Goal: Task Accomplishment & Management: Manage account settings

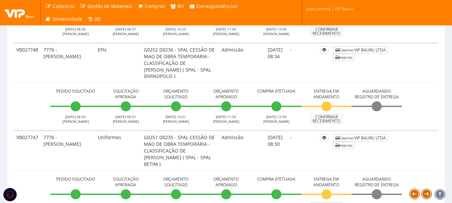
scroll to position [368, 0]
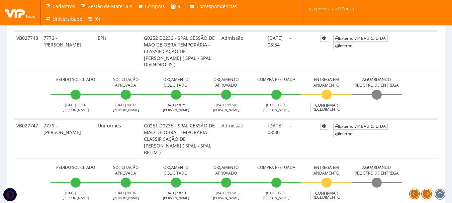
click at [302, 148] on td "-" at bounding box center [303, 139] width 30 height 40
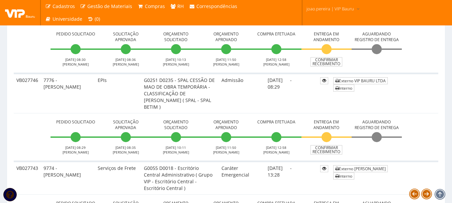
scroll to position [502, 0]
click at [20, 103] on td "VB027746" at bounding box center [27, 93] width 27 height 40
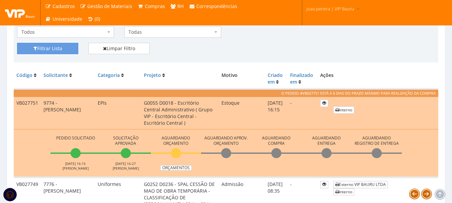
scroll to position [201, 0]
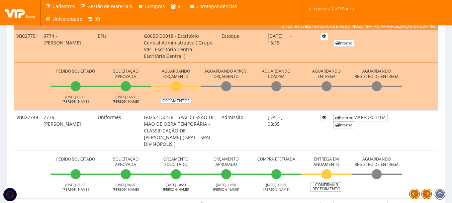
click at [22, 142] on td "VB027749" at bounding box center [27, 131] width 27 height 40
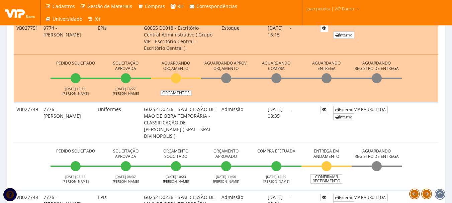
scroll to position [234, 0]
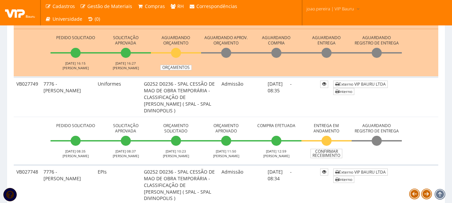
click at [14, 142] on td "Pedido Solicitado 30/09/2025 08:35 RODRIGO MARTINS Solicitação Aprovada 30/09/2…" at bounding box center [226, 141] width 425 height 48
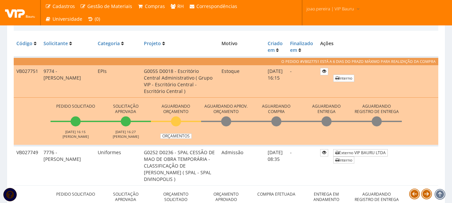
scroll to position [167, 0]
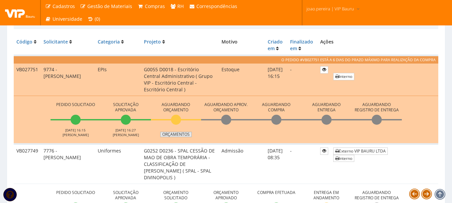
click at [179, 137] on link "Orçamentos" at bounding box center [175, 134] width 31 height 5
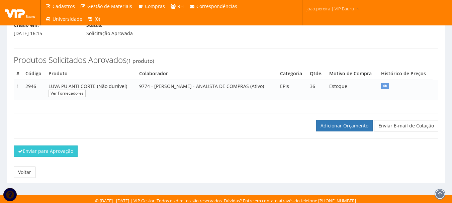
scroll to position [81, 0]
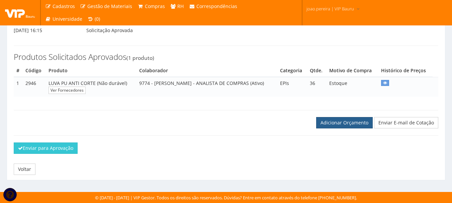
click at [346, 128] on link "Adicionar Orçamento" at bounding box center [344, 122] width 57 height 11
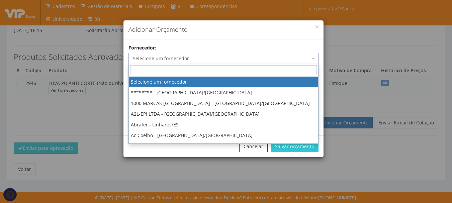
click at [217, 59] on span "Selecione um fornecedor" at bounding box center [221, 58] width 177 height 7
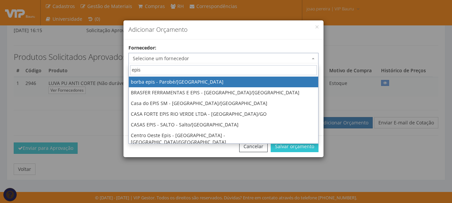
type input "epis o"
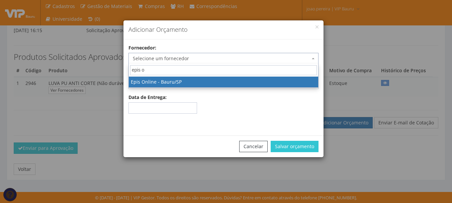
select select "178"
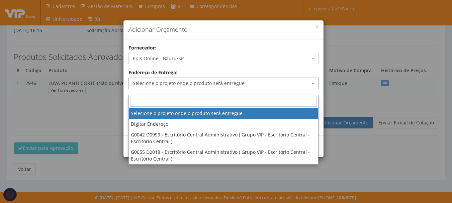
click at [203, 84] on span "Selecione o projeto onde o produto será entregue" at bounding box center [221, 83] width 177 height 7
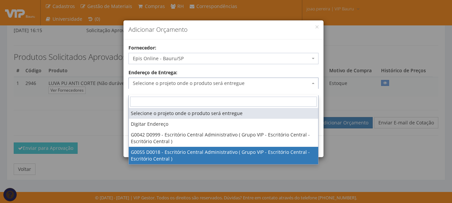
select select "55"
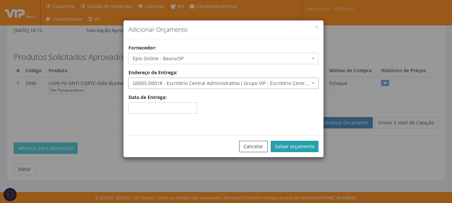
click at [307, 144] on button "Salvar orçamento" at bounding box center [295, 146] width 48 height 11
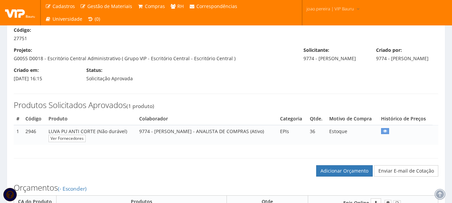
scroll to position [134, 0]
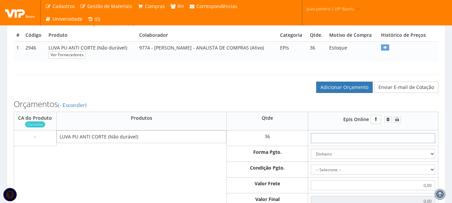
click at [389, 143] on input "text" at bounding box center [373, 138] width 125 height 10
click at [371, 143] on input "text" at bounding box center [373, 138] width 125 height 10
type input "2"
type input "72,00"
type input "23"
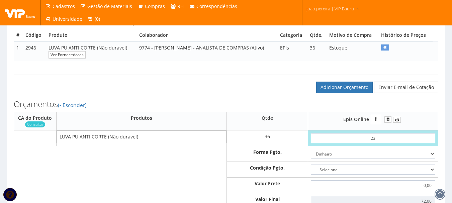
type input "828,00"
type input "2,30"
type input "82,80"
type input "23,00"
type input "828,00"
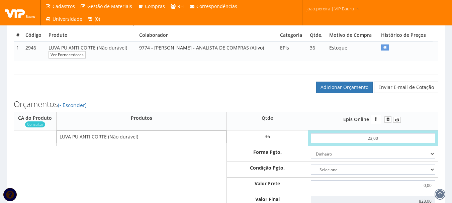
type input "23,00"
click at [384, 157] on select "Dinheiro Boleto Bancário Depósito Transferência Bancária Cartão de Crédito Cart…" at bounding box center [373, 154] width 125 height 10
click at [311, 156] on select "Dinheiro Boleto Bancário Depósito Transferência Bancária Cartão de Crédito Cart…" at bounding box center [373, 154] width 125 height 10
drag, startPoint x: 432, startPoint y: 177, endPoint x: 426, endPoint y: 178, distance: 6.4
click at [432, 175] on select "-- Selecione -- À vista 7 dias 10 dias" at bounding box center [373, 170] width 125 height 10
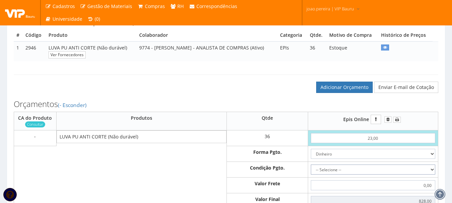
select select "0"
click at [311, 171] on select "-- Selecione -- À vista 7 dias 10 dias" at bounding box center [373, 170] width 125 height 10
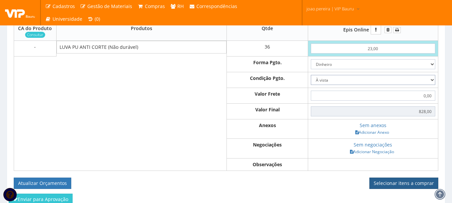
scroll to position [234, 0]
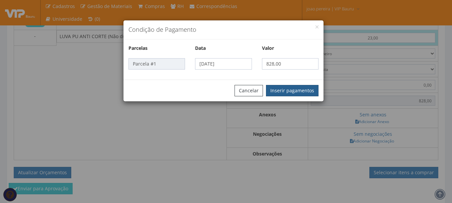
click at [302, 86] on button "Inserir pagamentos" at bounding box center [292, 90] width 53 height 11
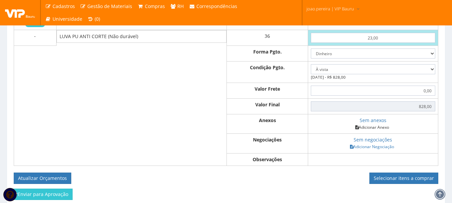
click at [372, 131] on link "Adicionar Anexo" at bounding box center [373, 127] width 38 height 7
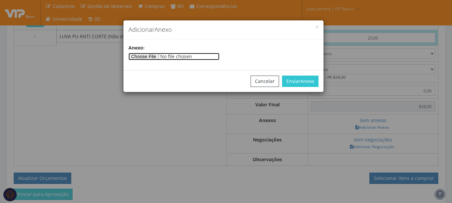
click at [156, 56] on input"] "file" at bounding box center [174, 56] width 91 height 7
type input"] "C:\fakepath\EPIS ONLINE.jpg"
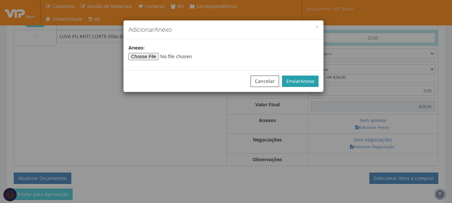
click at [308, 76] on button "Enviar Anexo" at bounding box center [300, 81] width 37 height 11
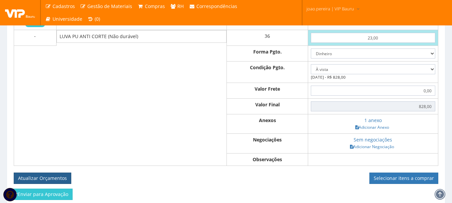
click at [37, 183] on button "Atualizar Orçamentos" at bounding box center [43, 178] width 58 height 11
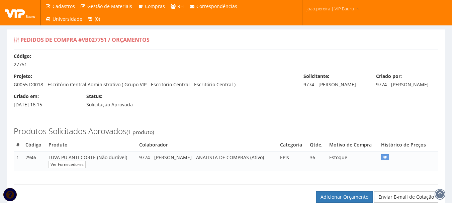
select select "0"
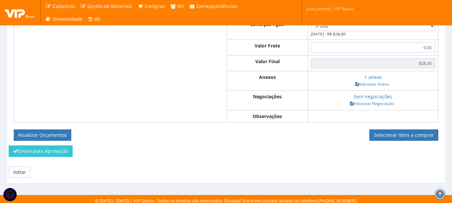
scroll to position [263, 0]
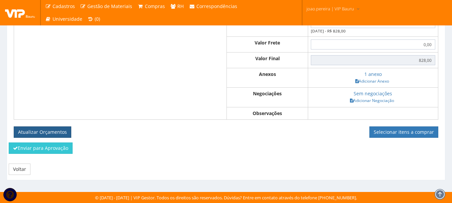
click at [41, 133] on button "Atualizar Orçamentos" at bounding box center [43, 132] width 58 height 11
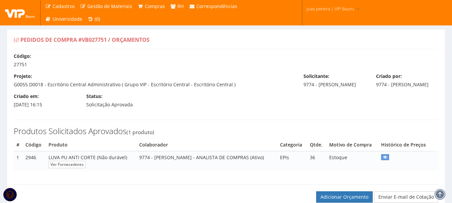
select select "0"
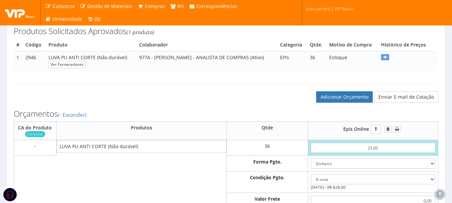
scroll to position [100, 0]
click at [355, 101] on link "Adicionar Orçamento" at bounding box center [344, 96] width 57 height 11
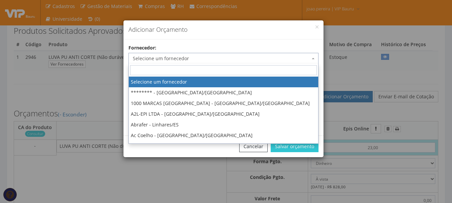
click at [204, 58] on span "Selecione um fornecedor" at bounding box center [221, 58] width 177 height 7
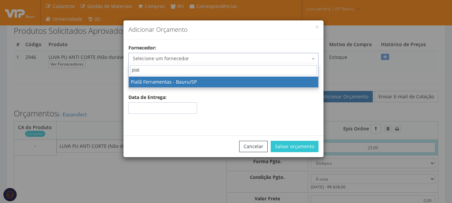
type input "piata"
select select "356"
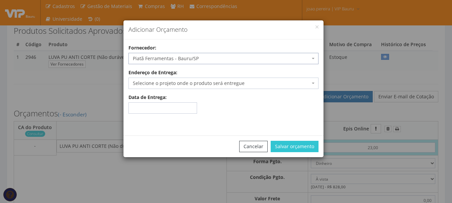
click at [197, 83] on span "Selecione o projeto onde o produto será entregue" at bounding box center [221, 83] width 177 height 7
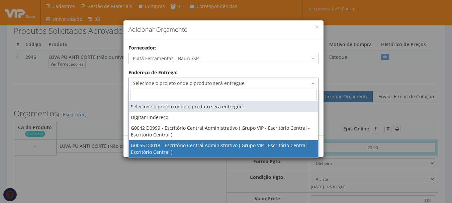
select select "55"
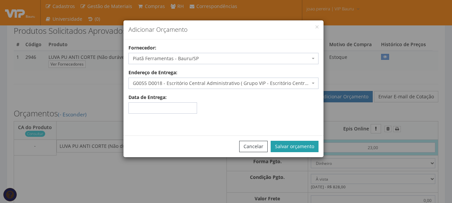
click at [305, 144] on button "Salvar orçamento" at bounding box center [295, 146] width 48 height 11
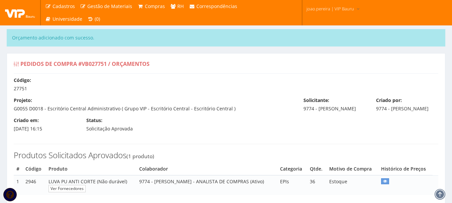
select select "0"
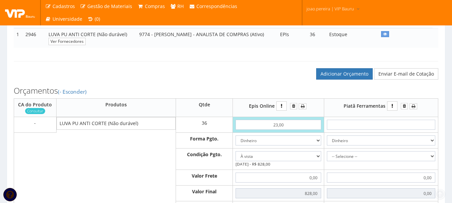
scroll to position [201, 0]
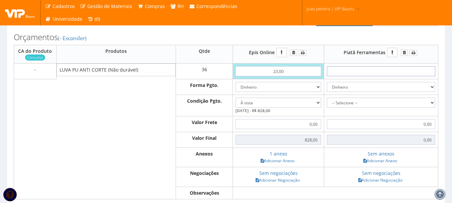
click at [391, 76] on input "text" at bounding box center [381, 71] width 108 height 10
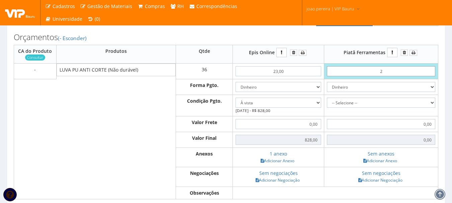
type input "29"
type input "1044,00"
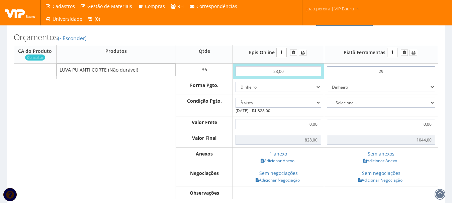
type input "2,90"
type input "104,40"
type input "29,00"
type input "1044,00"
type input "29,00"
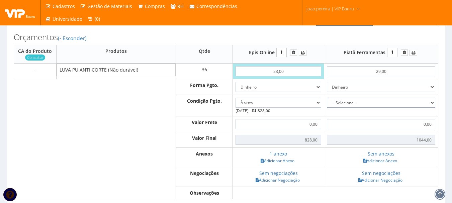
click at [432, 108] on select "-- Selecione -- À vista 7 dias 10 dias" at bounding box center [381, 103] width 108 height 10
select select "0"
click at [327, 104] on select "-- Selecione -- À vista 7 dias 10 dias" at bounding box center [381, 103] width 108 height 10
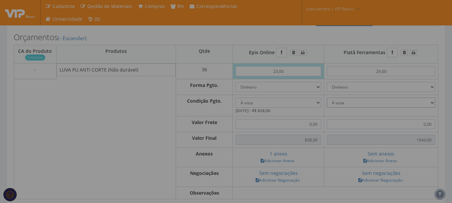
type input "1.044,00"
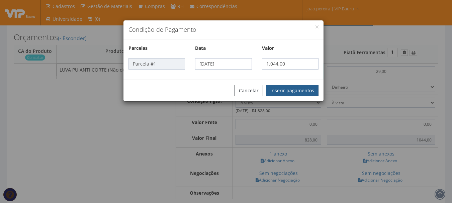
click at [298, 89] on button "Inserir pagamentos" at bounding box center [292, 90] width 53 height 11
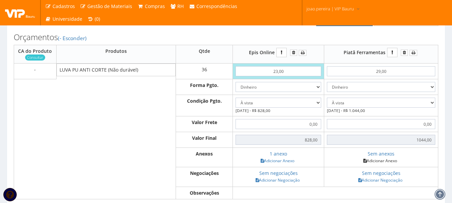
click at [389, 164] on link "Adicionar Anexo" at bounding box center [381, 160] width 38 height 7
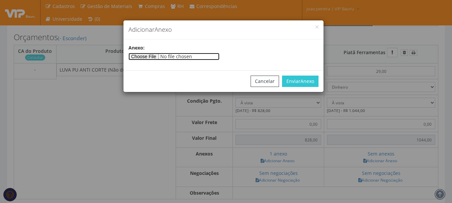
click at [152, 57] on input"] "file" at bounding box center [174, 56] width 91 height 7
type input"] "C:\fakepath\Piatã.jpg"
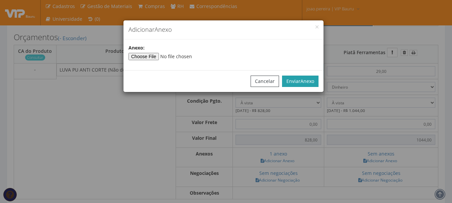
click at [302, 80] on span "Anexo" at bounding box center [308, 81] width 14 height 6
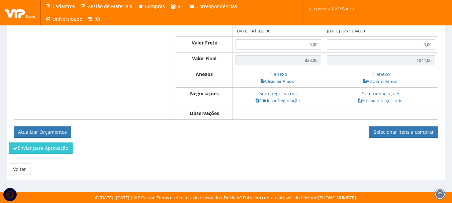
scroll to position [287, 0]
click at [31, 129] on button "Atualizar Orçamentos" at bounding box center [43, 132] width 58 height 11
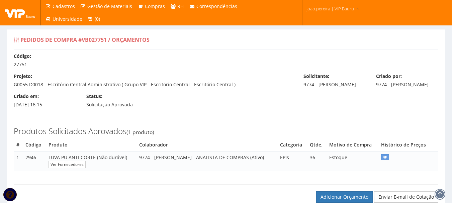
select select "0"
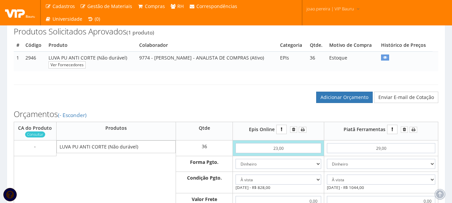
scroll to position [100, 0]
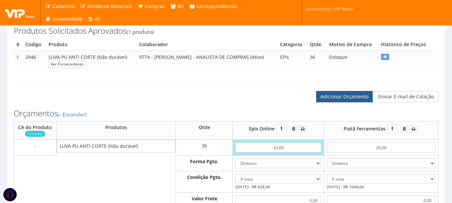
click at [354, 102] on link "Adicionar Orçamento" at bounding box center [344, 96] width 57 height 11
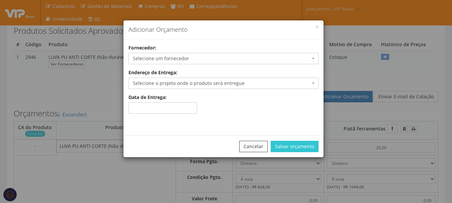
click at [241, 58] on span "Selecione um fornecedor" at bounding box center [221, 58] width 177 height 7
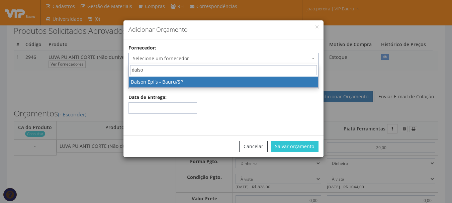
type input "dalso"
select select "141"
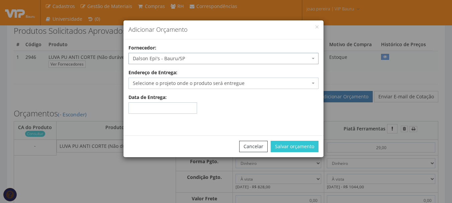
click at [188, 86] on span "Selecione o projeto onde o produto será entregue" at bounding box center [221, 83] width 177 height 7
select select "55"
click at [306, 148] on button "Salvar orçamento" at bounding box center [295, 146] width 48 height 11
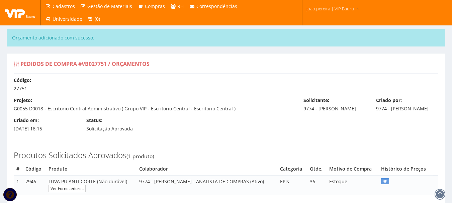
select select "0"
type input "1.044,00"
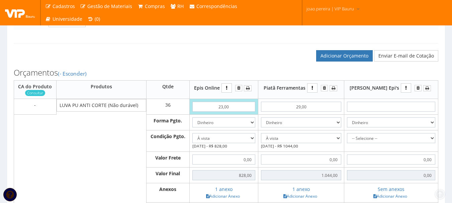
scroll to position [167, 0]
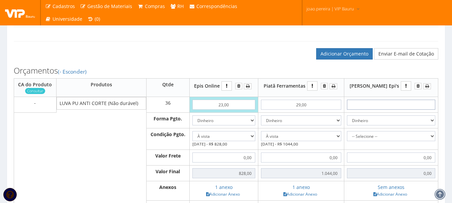
click at [408, 110] on input "text" at bounding box center [391, 105] width 88 height 10
type input "2"
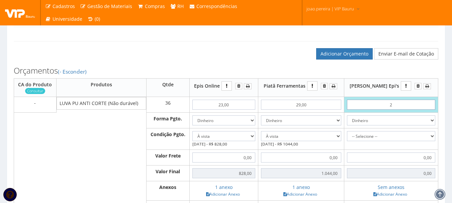
type input "72,00"
type input "21"
type input "756,00"
type input "2,10"
type input "75,60"
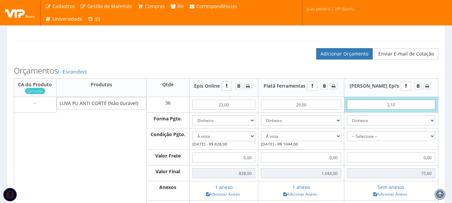
type input "21,00"
type input "756,00"
type input "21,00"
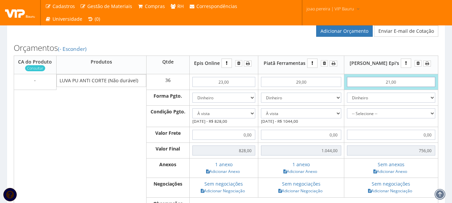
scroll to position [201, 0]
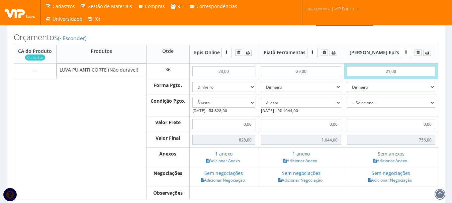
click at [433, 92] on select "Dinheiro Boleto Bancário Depósito Transferência Bancária Cartão de Crédito Cart…" at bounding box center [391, 87] width 88 height 10
select select "1"
click at [366, 89] on select "Dinheiro Boleto Bancário Depósito Transferência Bancária Cartão de Crédito Cart…" at bounding box center [391, 87] width 88 height 10
click at [433, 108] on select "-- Selecione -- À vista 7 dias 10 dias" at bounding box center [391, 103] width 88 height 10
select select "30"
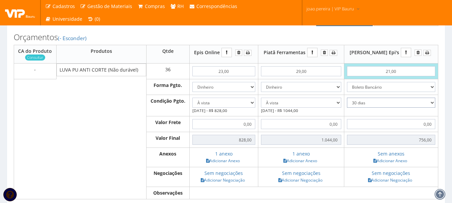
click at [366, 104] on select "-- Selecione -- À vista 7 dias 10 dias" at bounding box center [391, 103] width 88 height 10
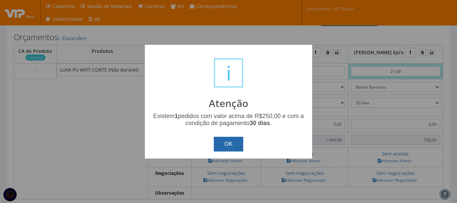
click at [219, 143] on button "OK" at bounding box center [229, 144] width 30 height 15
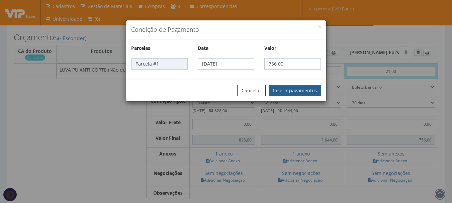
click at [300, 88] on button "Inserir pagamentos" at bounding box center [295, 90] width 53 height 11
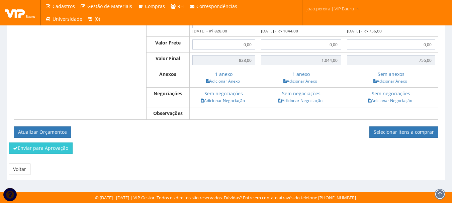
scroll to position [254, 0]
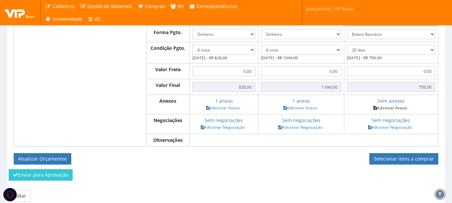
click at [408, 112] on link "Adicionar Anexo" at bounding box center [391, 107] width 38 height 7
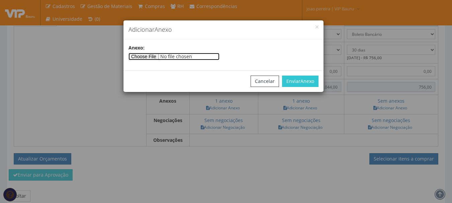
click at [162, 55] on input"] "file" at bounding box center [174, 56] width 91 height 7
type input"] "C:\fakepath\Dalson.jpg"
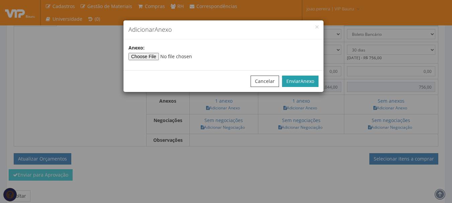
click at [309, 79] on span "Anexo" at bounding box center [308, 81] width 14 height 6
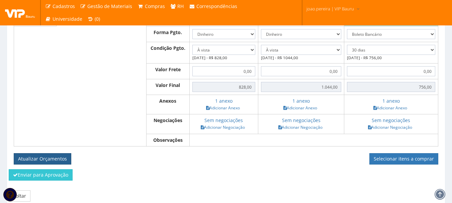
click at [33, 164] on button "Atualizar Orçamentos" at bounding box center [43, 158] width 58 height 11
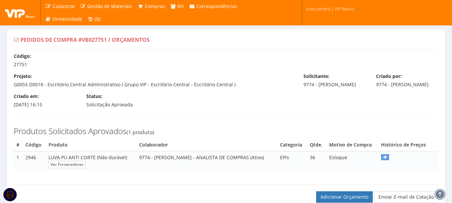
select select "0"
select select "30"
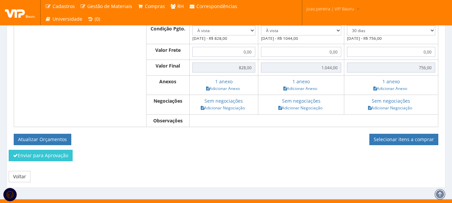
scroll to position [263, 0]
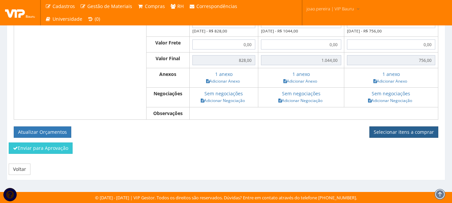
click at [407, 130] on link "Selecionar itens a comprar" at bounding box center [404, 132] width 69 height 11
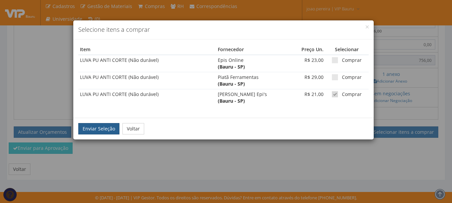
click at [93, 132] on button "Enviar Seleção" at bounding box center [98, 128] width 41 height 11
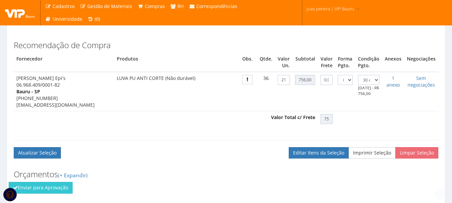
scroll to position [214, 0]
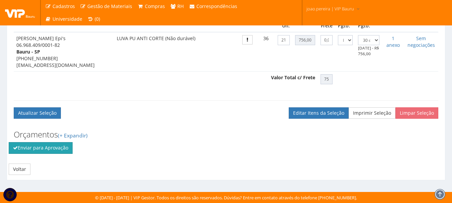
click at [59, 148] on button "Enviar para Aprovação" at bounding box center [41, 147] width 64 height 11
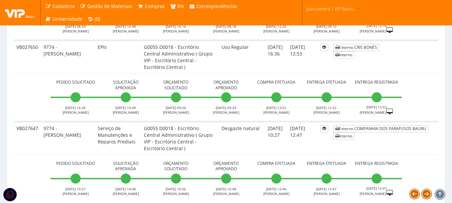
scroll to position [2607, 0]
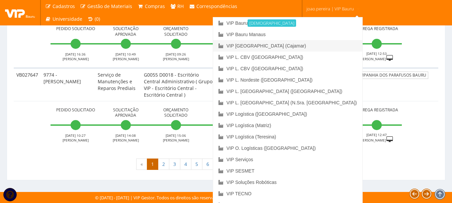
click at [307, 44] on link "VIP [GEOGRAPHIC_DATA] (Cajamar)" at bounding box center [287, 45] width 149 height 11
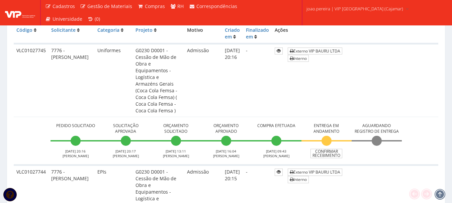
scroll to position [167, 0]
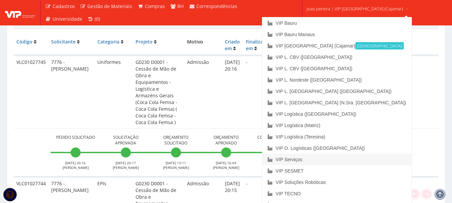
click at [323, 161] on link "VIP Serviços" at bounding box center [337, 159] width 149 height 11
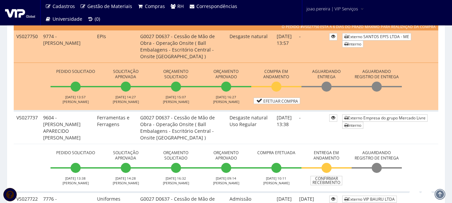
scroll to position [201, 0]
click at [281, 102] on link "Efetuar Compra" at bounding box center [277, 100] width 47 height 6
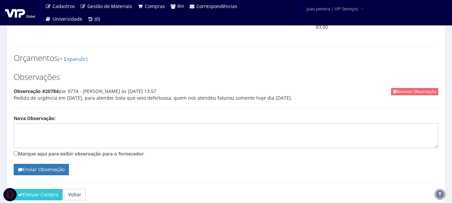
scroll to position [296, 0]
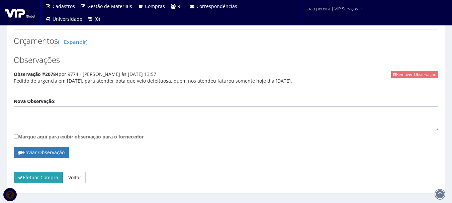
click at [38, 172] on button "Efetuar Compra" at bounding box center [38, 177] width 49 height 11
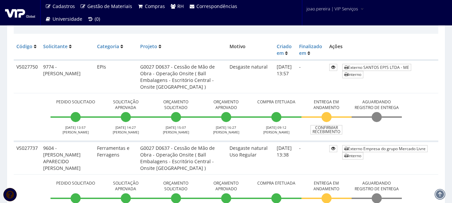
scroll to position [167, 0]
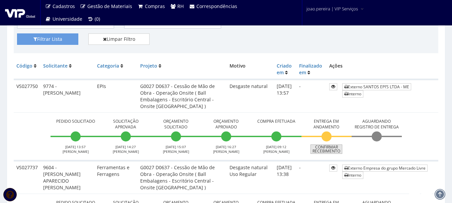
click at [326, 147] on link "Confirmar Recebimento" at bounding box center [327, 149] width 32 height 9
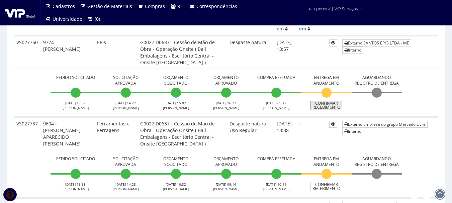
scroll to position [201, 0]
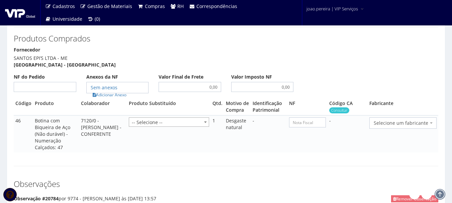
scroll to position [335, 0]
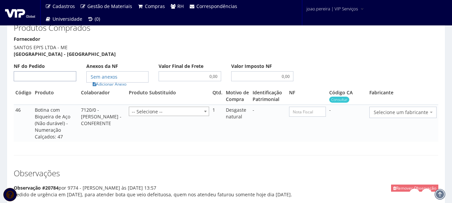
click at [57, 71] on input "NF do Pedido" at bounding box center [45, 76] width 63 height 10
click at [161, 145] on div "Produtos Comprados Fornecedor SANTOS EPI’S LTDA - ME Uberlândia - MG NF do Pedi…" at bounding box center [226, 86] width 435 height 153
click at [42, 71] on input "NF do Pedido" at bounding box center [45, 76] width 63 height 10
type input "34451"
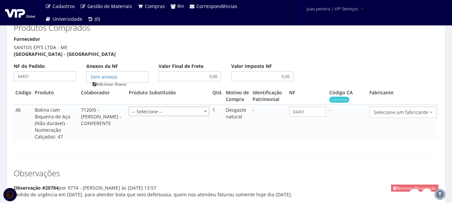
click at [113, 81] on link "Adicionar Anexo" at bounding box center [110, 84] width 38 height 7
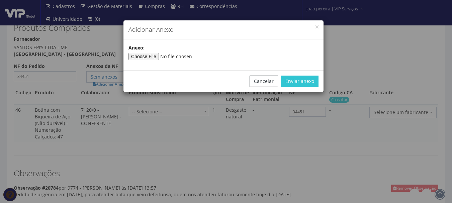
type input"] "C:\fakepath\NF 34451 - SANTOS EPIS.pdf"
click at [305, 80] on button "Enviar anexo" at bounding box center [300, 81] width 38 height 11
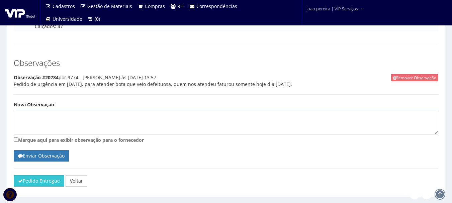
scroll to position [449, 0]
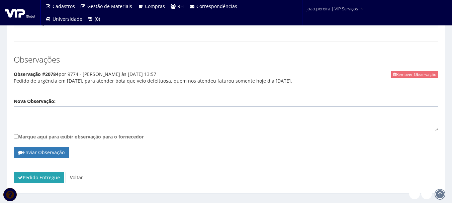
click at [35, 172] on button "Pedido Entregue" at bounding box center [39, 177] width 51 height 11
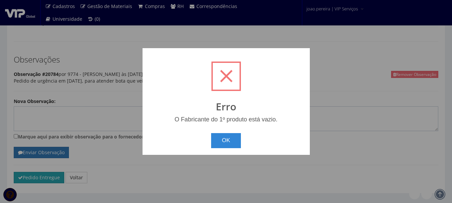
scroll to position [442, 0]
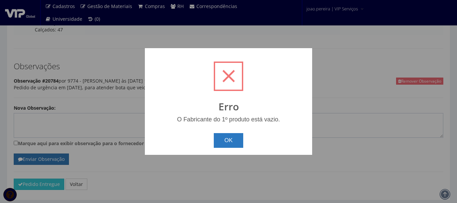
click at [237, 137] on button "OK" at bounding box center [229, 140] width 30 height 15
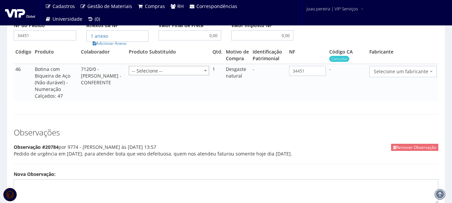
scroll to position [375, 0]
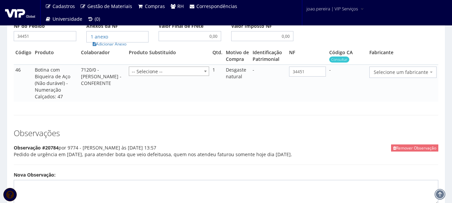
click at [415, 69] on span "Selecione um fabricante" at bounding box center [401, 72] width 55 height 7
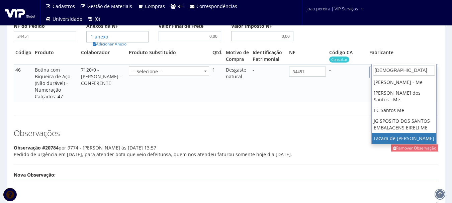
scroll to position [0, 0]
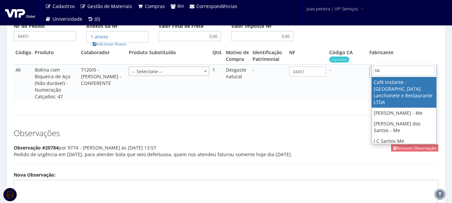
type input "s"
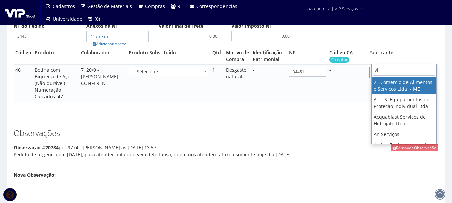
type input "vip"
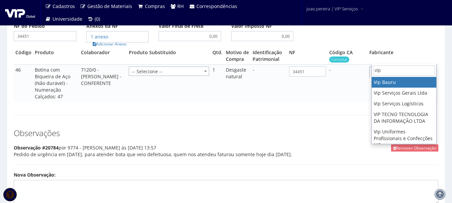
select select "70"
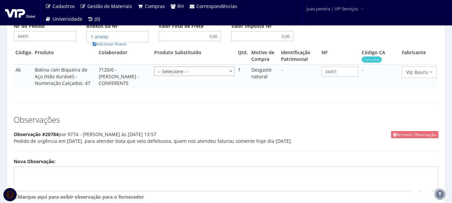
scroll to position [435, 0]
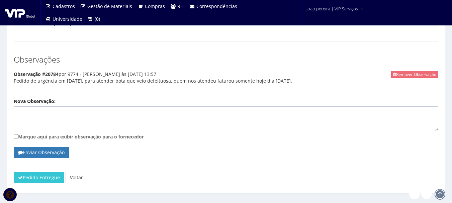
click at [36, 172] on button "Pedido Entregue" at bounding box center [39, 177] width 51 height 11
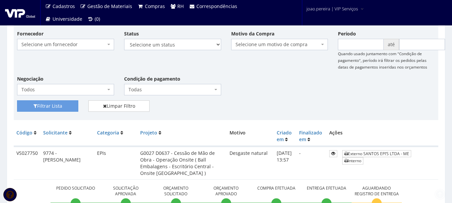
scroll to position [201, 0]
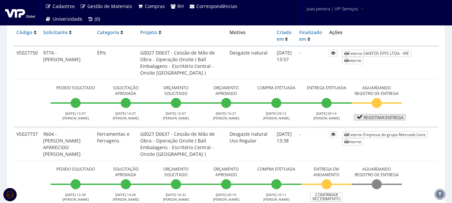
click at [388, 115] on link "Registrar Entrega" at bounding box center [380, 117] width 52 height 6
click at [386, 118] on link "Registrar Entrega" at bounding box center [380, 117] width 52 height 6
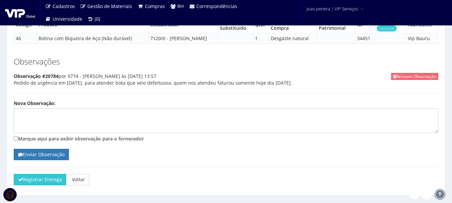
scroll to position [409, 0]
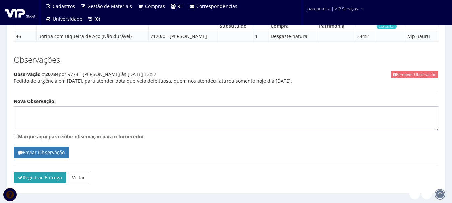
drag, startPoint x: 45, startPoint y: 165, endPoint x: 252, endPoint y: 24, distance: 250.1
click at [46, 172] on button "Registrar Entrega" at bounding box center [40, 177] width 53 height 11
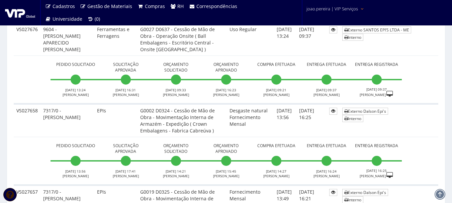
scroll to position [1038, 0]
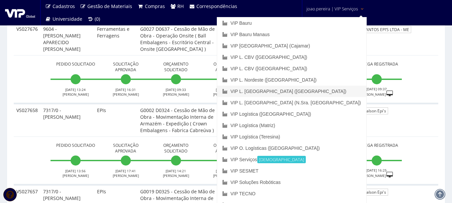
click at [324, 92] on link "VIP L. [GEOGRAPHIC_DATA] ([GEOGRAPHIC_DATA])" at bounding box center [291, 91] width 149 height 11
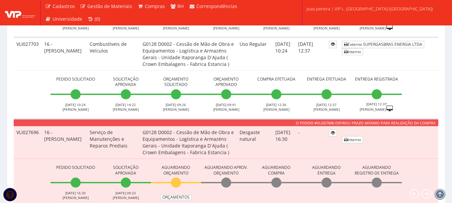
scroll to position [502, 0]
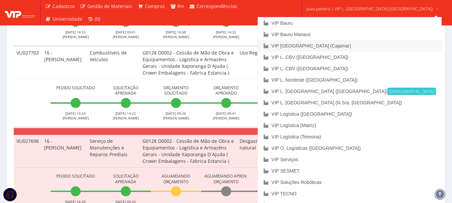
click at [337, 43] on link "VIP [GEOGRAPHIC_DATA] (Cajamar)" at bounding box center [349, 45] width 183 height 11
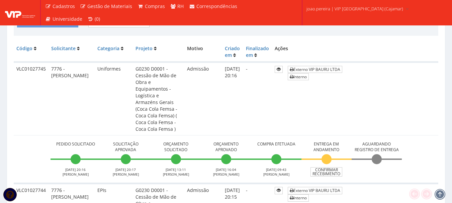
scroll to position [201, 0]
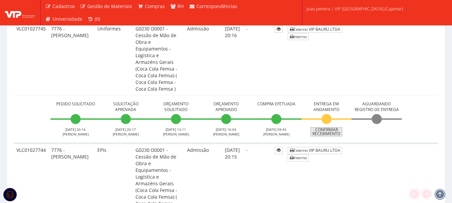
click at [327, 127] on link "Confirmar Recebimento" at bounding box center [327, 131] width 32 height 9
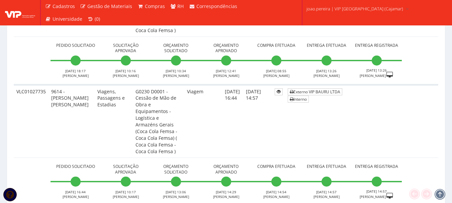
scroll to position [502, 0]
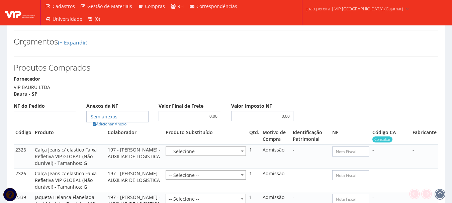
scroll to position [402, 0]
click at [49, 111] on input "NF do Pedido" at bounding box center [45, 116] width 63 height 10
type input "00"
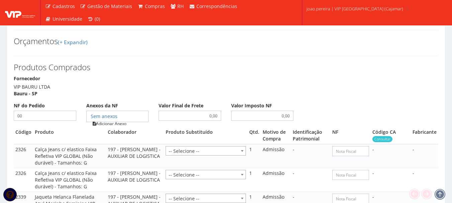
type input "00"
click at [106, 120] on link "Adicionar Anexo" at bounding box center [110, 123] width 38 height 7
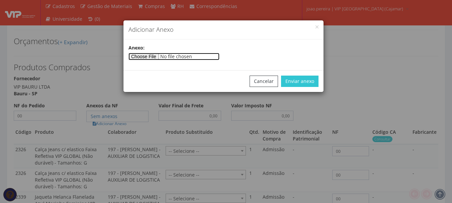
click at [148, 60] on input"] "file" at bounding box center [174, 56] width 91 height 7
type input"] "C:\fakepath\PEDIDOS SEM NOTA FISCAL ESTOQUE.docx"
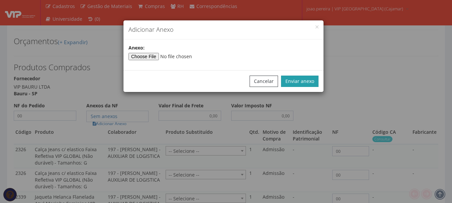
click at [302, 82] on button "Enviar anexo" at bounding box center [300, 81] width 38 height 11
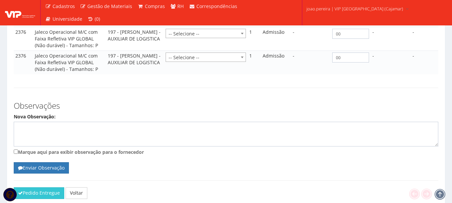
scroll to position [603, 0]
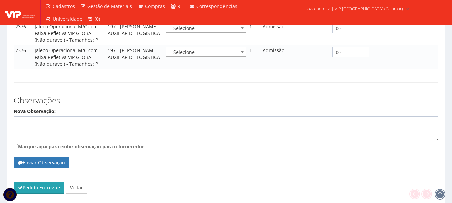
click at [22, 182] on button "Pedido Entregue" at bounding box center [39, 187] width 51 height 11
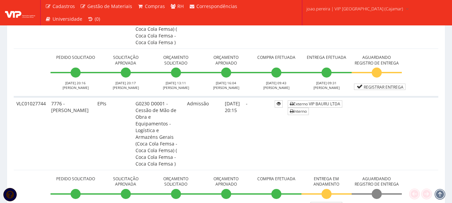
scroll to position [268, 0]
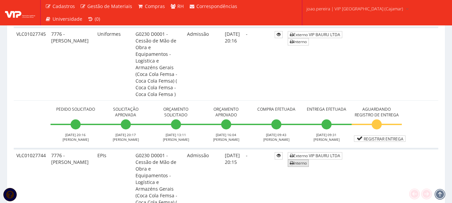
scroll to position [274, 0]
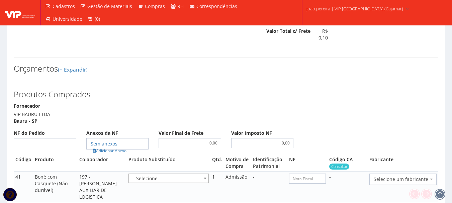
scroll to position [536, 0]
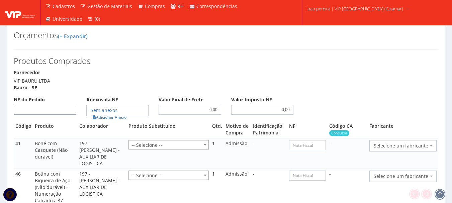
click at [31, 105] on input "NF do Pedido" at bounding box center [45, 110] width 63 height 10
type input "00"
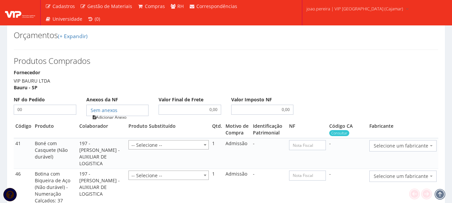
type input "00"
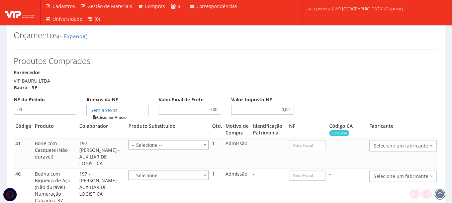
type input "00"
click at [111, 114] on link "Adicionar Anexo" at bounding box center [110, 117] width 38 height 7
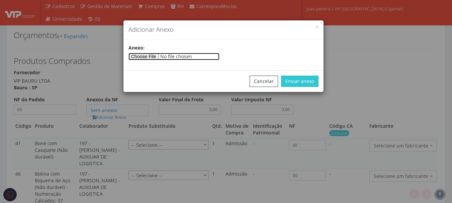
click at [148, 58] on input"] "file" at bounding box center [174, 56] width 91 height 7
type input"] "C:\fakepath\PEDIDOS SEM NOTA FISCAL ESTOQUE.docx"
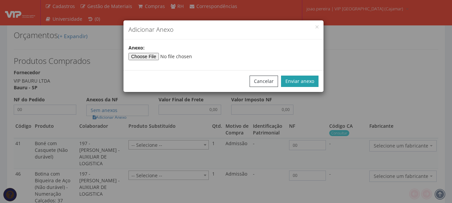
click at [311, 81] on button "Enviar anexo" at bounding box center [300, 81] width 38 height 11
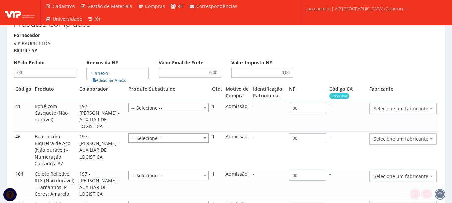
scroll to position [569, 0]
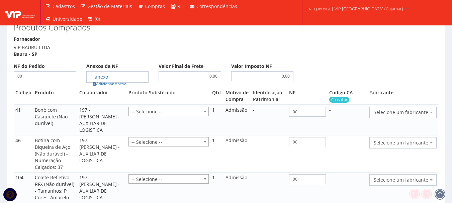
click at [434, 107] on span "Selecione um fabricante" at bounding box center [403, 112] width 67 height 11
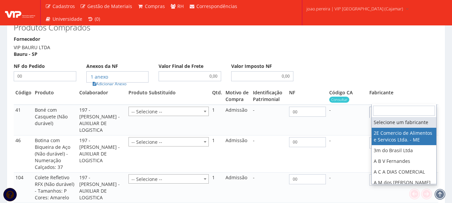
select select "339"
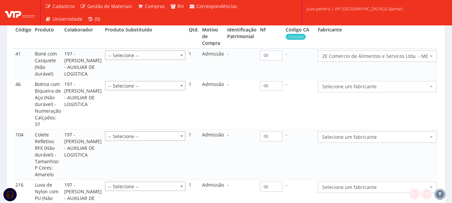
scroll to position [636, 0]
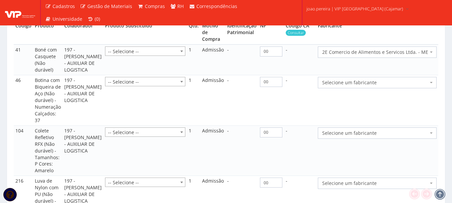
click at [423, 86] on span "Selecione um fabricante" at bounding box center [375, 82] width 106 height 7
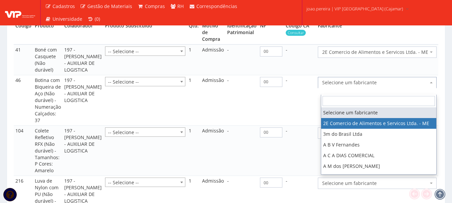
select select "339"
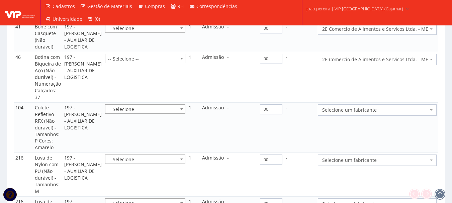
scroll to position [670, 0]
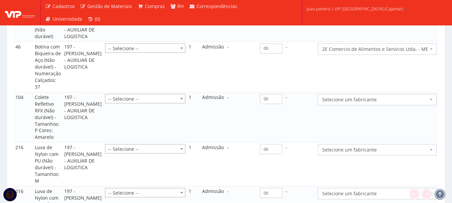
click at [403, 103] on span "Selecione um fabricante" at bounding box center [375, 99] width 106 height 7
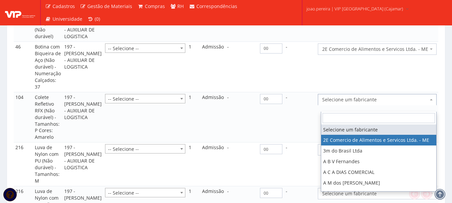
select select "339"
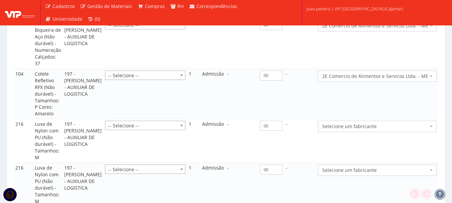
scroll to position [703, 0]
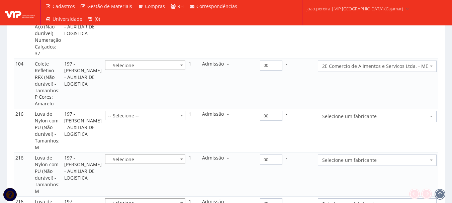
click at [396, 120] on span "Selecione um fabricante" at bounding box center [375, 116] width 106 height 7
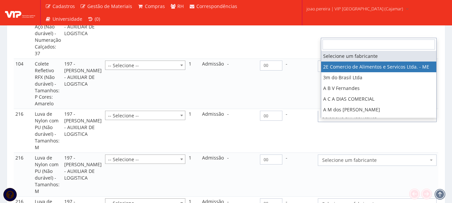
select select "339"
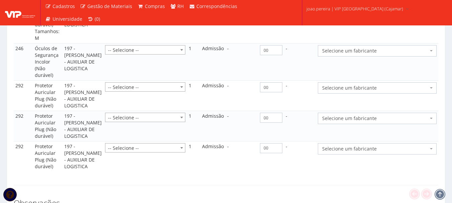
scroll to position [904, 0]
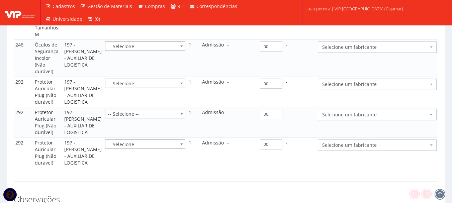
click at [380, 51] on span "Selecione um fabricante" at bounding box center [375, 47] width 106 height 7
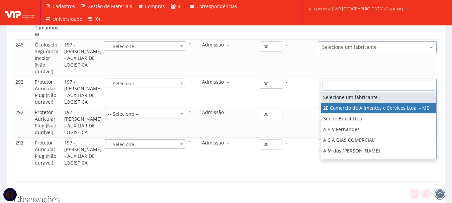
select select "339"
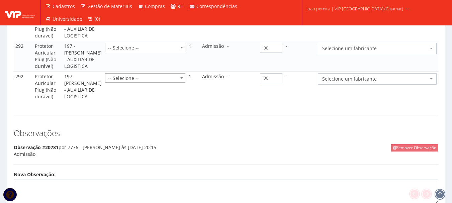
scroll to position [971, 0]
click at [375, 21] on span "Selecione um fabricante" at bounding box center [375, 17] width 106 height 7
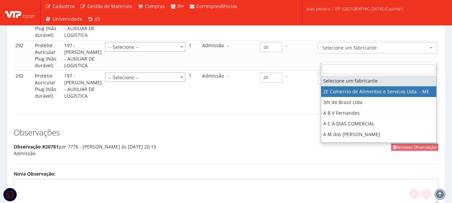
select select "339"
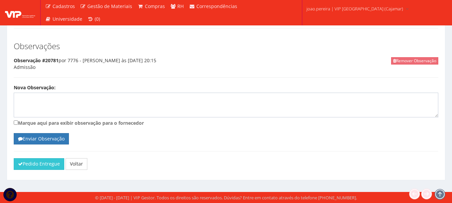
scroll to position [1158, 0]
click at [46, 164] on button "Pedido Entregue" at bounding box center [39, 163] width 51 height 11
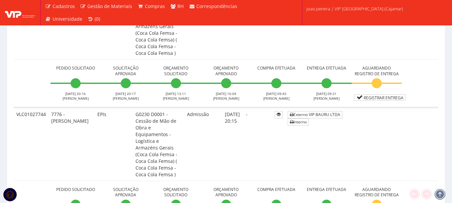
scroll to position [301, 0]
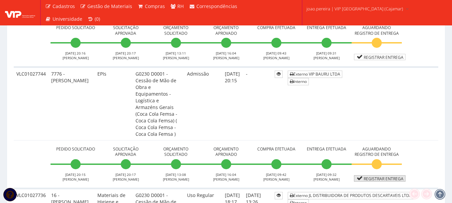
click at [389, 175] on link "Registrar Entrega" at bounding box center [380, 178] width 52 height 6
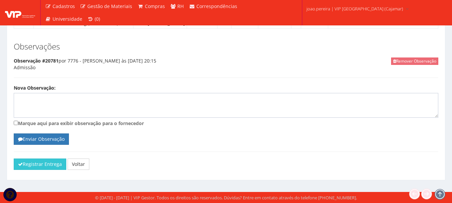
scroll to position [810, 0]
click at [34, 166] on button "Registrar Entrega" at bounding box center [40, 164] width 53 height 11
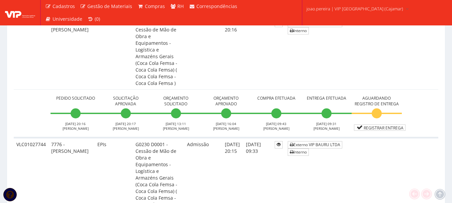
scroll to position [234, 0]
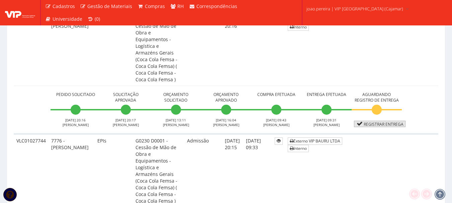
click at [377, 121] on link "Registrar Entrega" at bounding box center [380, 124] width 52 height 6
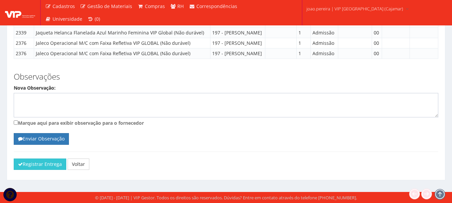
scroll to position [566, 0]
click at [25, 164] on button "Registrar Entrega" at bounding box center [40, 164] width 53 height 11
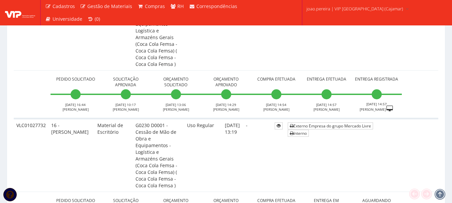
scroll to position [603, 0]
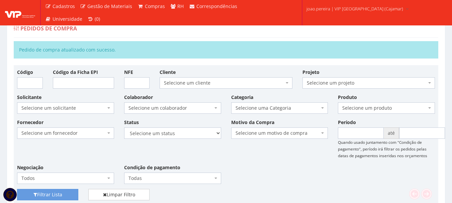
scroll to position [0, 0]
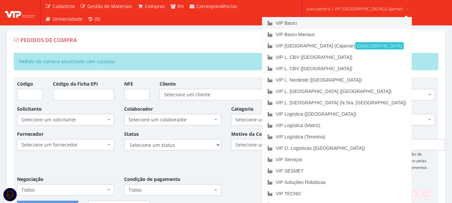
click at [310, 19] on link "VIP Bauru" at bounding box center [337, 22] width 149 height 11
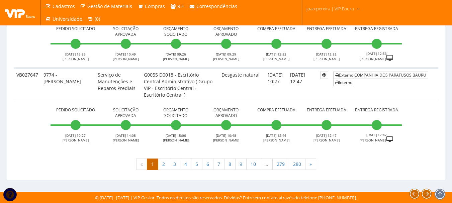
scroll to position [2583, 0]
click at [163, 165] on link "2" at bounding box center [163, 164] width 11 height 11
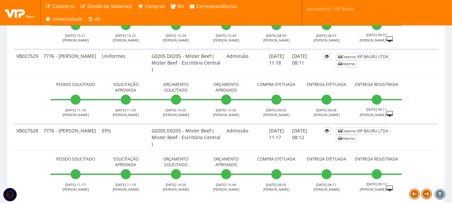
scroll to position [2460, 0]
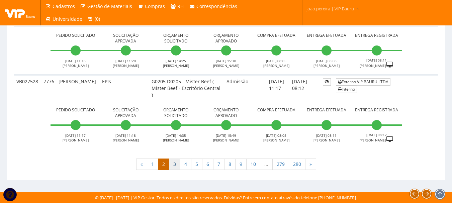
click at [176, 168] on link "3" at bounding box center [174, 164] width 11 height 11
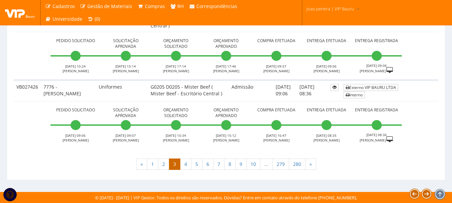
scroll to position [2400, 0]
click at [185, 166] on link "4" at bounding box center [185, 164] width 11 height 11
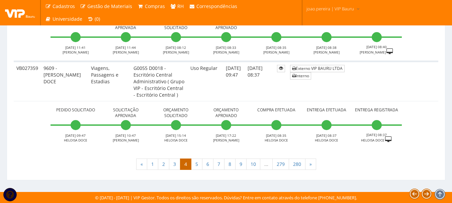
scroll to position [2601, 0]
click at [198, 169] on link "5" at bounding box center [196, 164] width 11 height 11
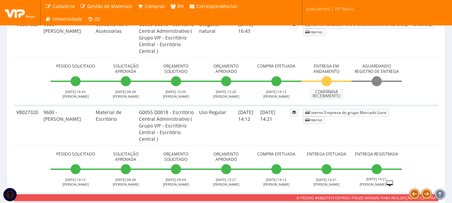
scroll to position [1473, 0]
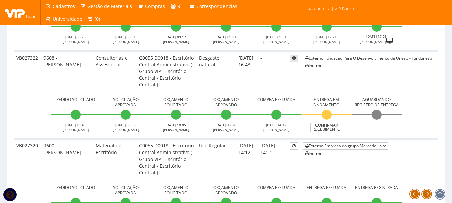
click at [292, 59] on icon at bounding box center [294, 58] width 4 height 5
click at [327, 129] on link "Confirmar Recebimento" at bounding box center [327, 127] width 32 height 9
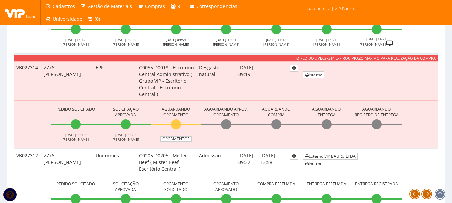
scroll to position [1644, 0]
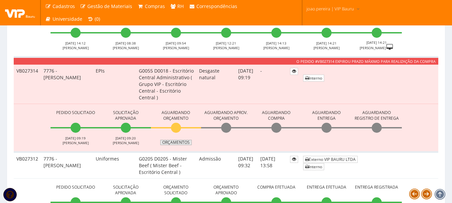
click at [174, 143] on link "Orçamentos" at bounding box center [175, 142] width 31 height 5
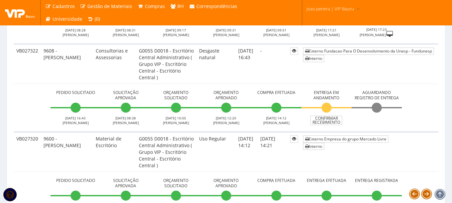
scroll to position [1443, 0]
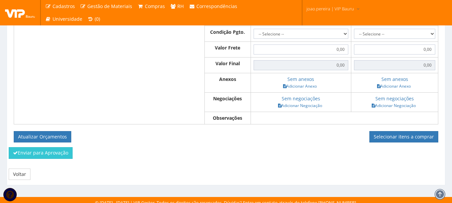
scroll to position [321, 0]
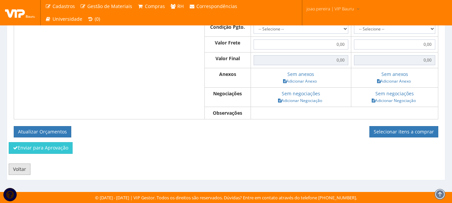
click at [20, 171] on link "Voltar" at bounding box center [20, 169] width 22 height 11
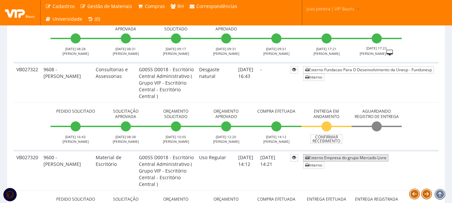
scroll to position [1473, 0]
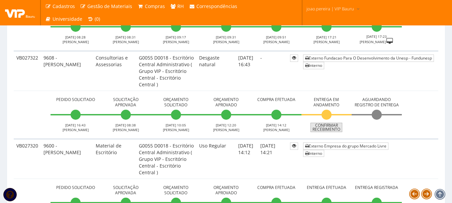
click at [330, 128] on link "Confirmar Recebimento" at bounding box center [327, 127] width 32 height 9
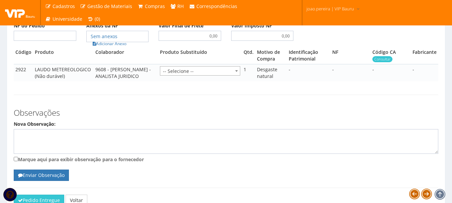
scroll to position [368, 0]
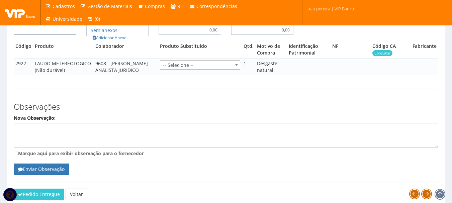
click at [54, 35] on input "NF do Pedido" at bounding box center [45, 30] width 63 height 10
type input "00"
click at [110, 41] on link "Adicionar Anexo" at bounding box center [110, 37] width 38 height 7
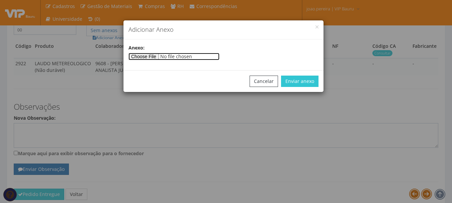
click at [154, 58] on input"] "file" at bounding box center [174, 56] width 91 height 7
type input"] "C:\fakepath\PEDIDOS SEM NOTA FISCAL.docx"
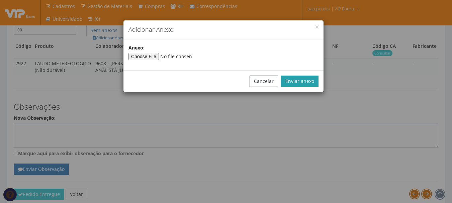
click at [307, 82] on button "Enviar anexo" at bounding box center [300, 81] width 38 height 11
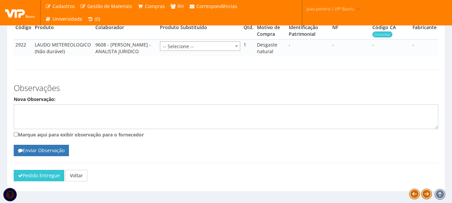
scroll to position [419, 0]
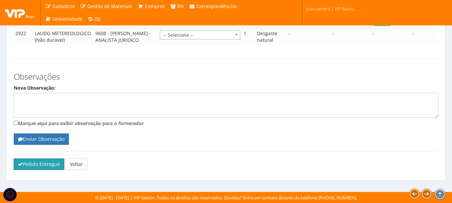
drag, startPoint x: 30, startPoint y: 165, endPoint x: 256, endPoint y: 20, distance: 268.5
click at [30, 165] on button "Pedido Entregue" at bounding box center [39, 164] width 51 height 11
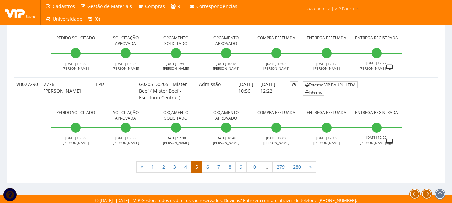
scroll to position [2538, 0]
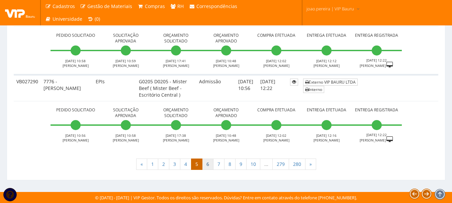
click at [211, 165] on link "6" at bounding box center [207, 164] width 11 height 11
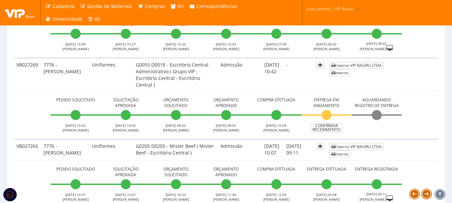
scroll to position [536, 0]
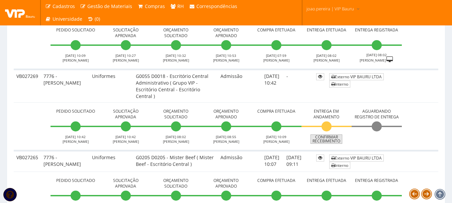
click at [328, 144] on link "Confirmar Recebimento" at bounding box center [327, 139] width 32 height 9
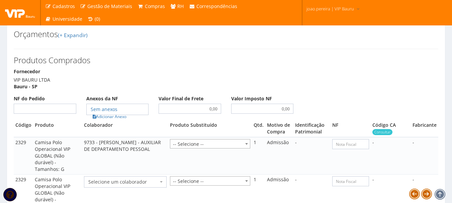
scroll to position [301, 0]
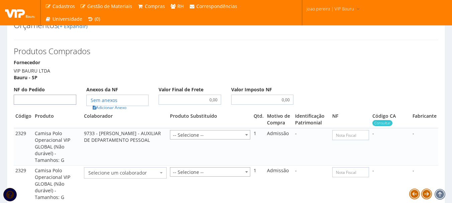
click at [56, 105] on input "NF do Pedido" at bounding box center [45, 100] width 63 height 10
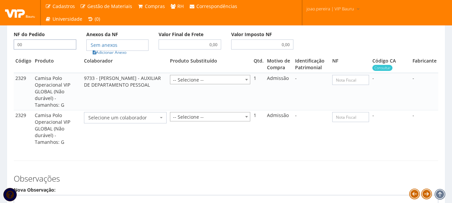
scroll to position [368, 0]
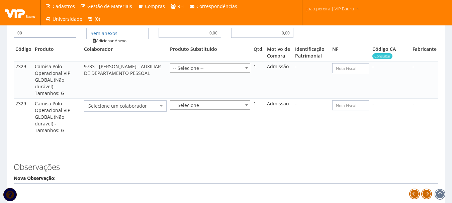
type input "00"
click at [113, 44] on link "Adicionar Anexo" at bounding box center [110, 40] width 38 height 7
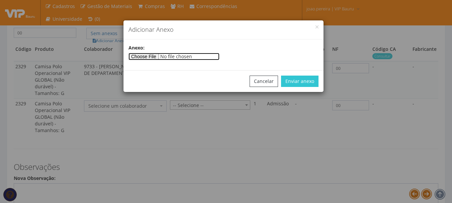
click at [150, 56] on input"] "file" at bounding box center [174, 56] width 91 height 7
type input"] "C:\fakepath\PEDIDOS SEM NOTA FISCAL ESTOQUE.docx"
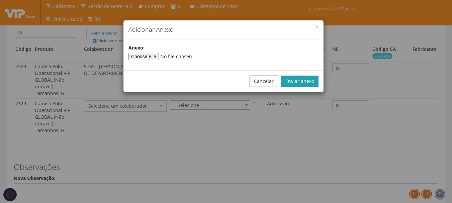
click at [312, 80] on button "Enviar anexo" at bounding box center [300, 81] width 38 height 11
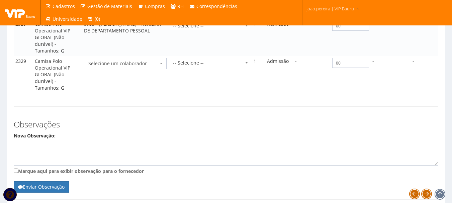
scroll to position [465, 0]
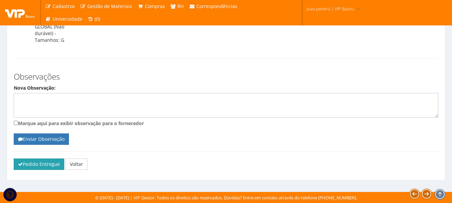
click at [42, 168] on button "Pedido Entregue" at bounding box center [39, 164] width 51 height 11
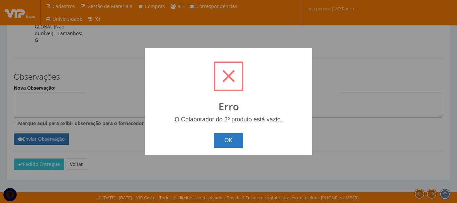
click at [235, 137] on button "OK" at bounding box center [229, 140] width 30 height 15
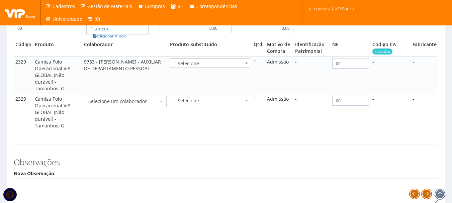
scroll to position [332, 0]
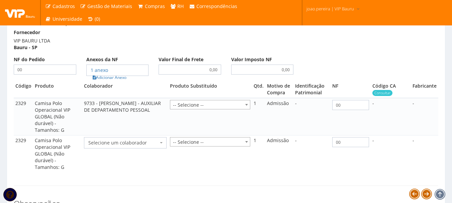
click at [115, 146] on span "Selecione um colaborador" at bounding box center [123, 143] width 70 height 7
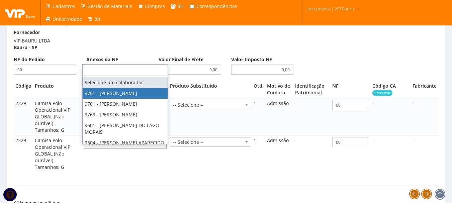
select select "4048"
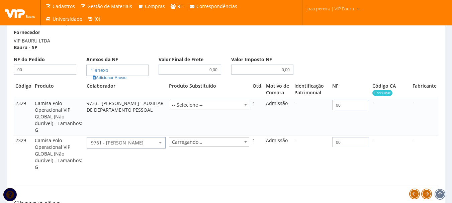
click at [96, 146] on span "9761 - ADRIANA SILVA DO NASCIMENTO PIRES" at bounding box center [124, 143] width 66 height 7
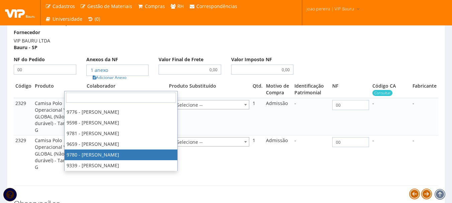
scroll to position [134, 0]
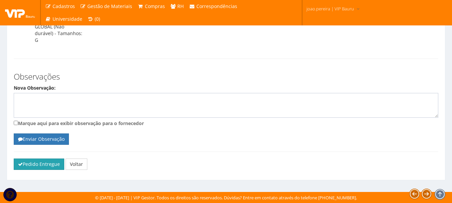
click at [50, 170] on button "Pedido Entregue" at bounding box center [39, 164] width 51 height 11
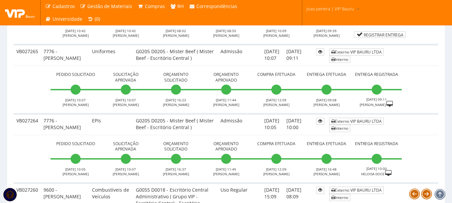
scroll to position [603, 0]
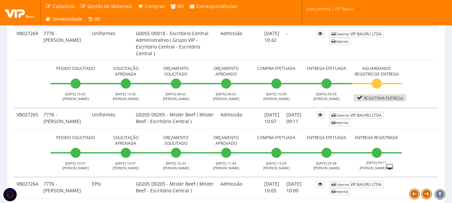
click at [385, 101] on link "Registrar Entrega" at bounding box center [380, 98] width 52 height 6
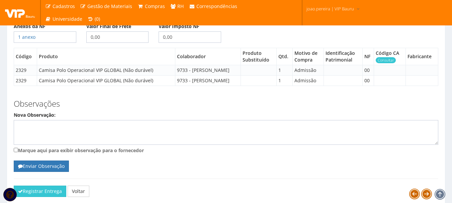
scroll to position [398, 0]
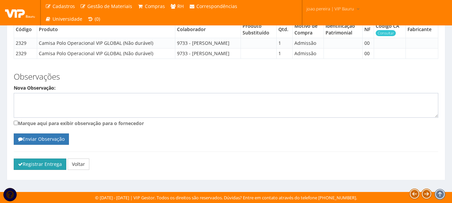
click at [25, 163] on button "Registrar Entrega" at bounding box center [40, 164] width 53 height 11
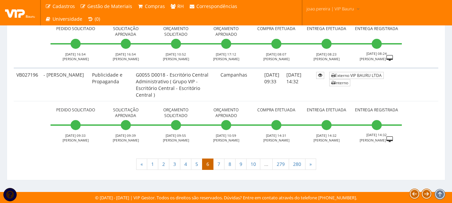
scroll to position [2464, 0]
click at [220, 162] on link "7" at bounding box center [218, 164] width 11 height 11
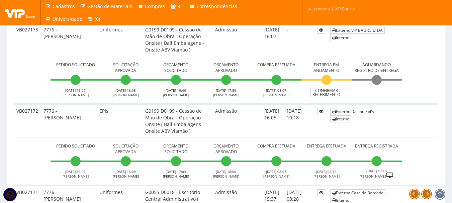
scroll to position [804, 0]
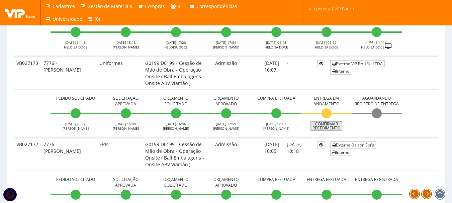
click at [326, 126] on link "Confirmar Recebimento" at bounding box center [327, 126] width 32 height 9
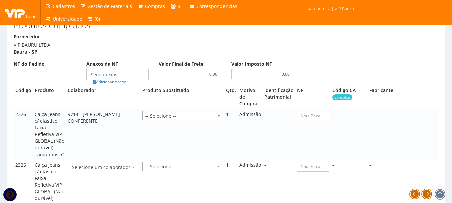
scroll to position [435, 0]
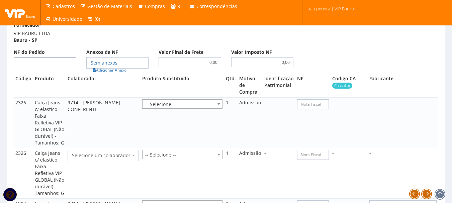
click at [55, 64] on input "NF do Pedido" at bounding box center [45, 62] width 63 height 10
type input "00"
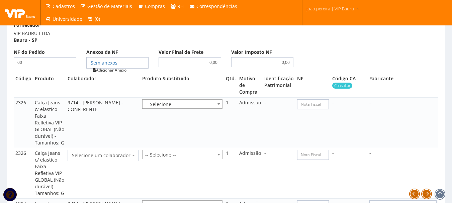
type input "00"
click at [120, 74] on link "Adicionar Anexo" at bounding box center [110, 70] width 38 height 7
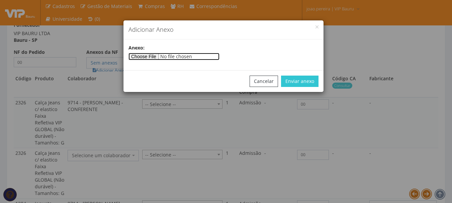
click at [160, 57] on input"] "file" at bounding box center [174, 56] width 91 height 7
type input"] "C:\fakepath\PEDIDOS SEM NOTA FISCAL ESTOQUE.docx"
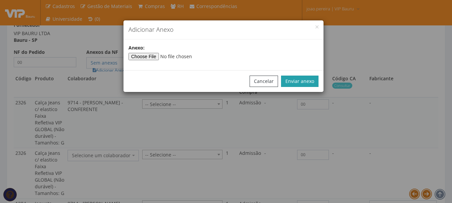
click at [304, 83] on button "Enviar anexo" at bounding box center [300, 81] width 38 height 11
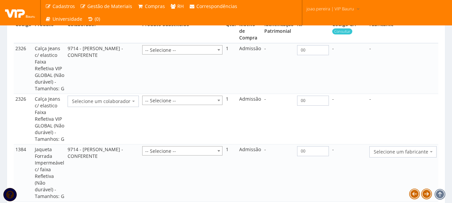
scroll to position [502, 0]
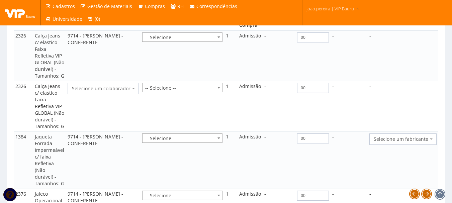
click at [88, 92] on span "Selecione um colaborador" at bounding box center [101, 88] width 59 height 7
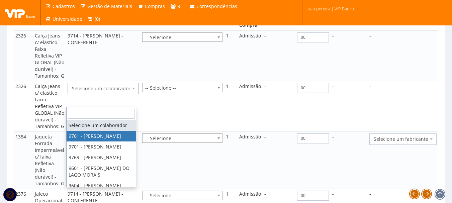
select select "4048"
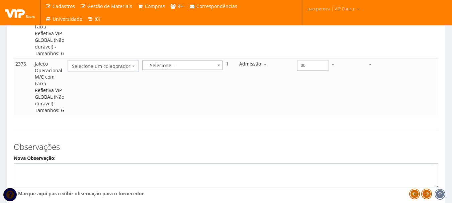
scroll to position [703, 0]
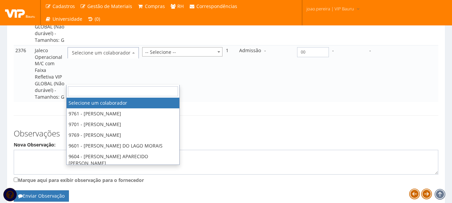
click at [101, 56] on span "Selecione um colaborador" at bounding box center [101, 53] width 59 height 7
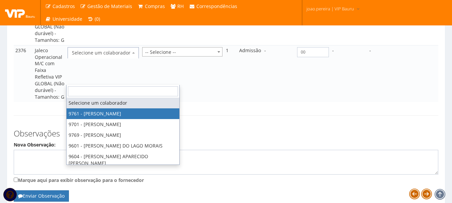
select select "4048"
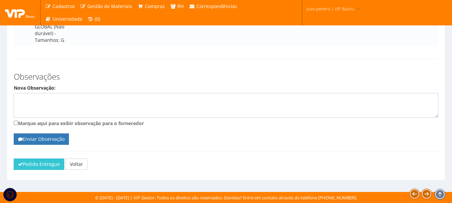
scroll to position [794, 0]
click at [51, 167] on button "Pedido Entregue" at bounding box center [39, 164] width 51 height 11
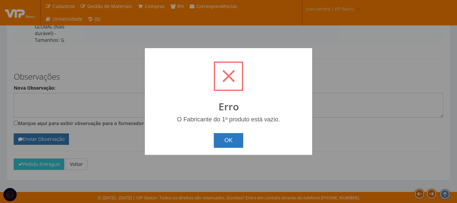
click at [233, 135] on button "OK" at bounding box center [229, 140] width 30 height 15
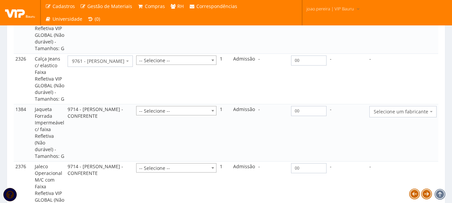
scroll to position [526, 0]
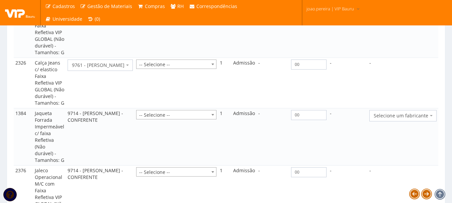
click at [396, 122] on span "Selecione um fabricante" at bounding box center [403, 115] width 67 height 11
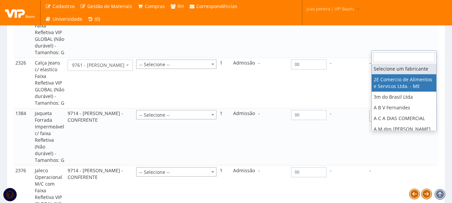
select select "339"
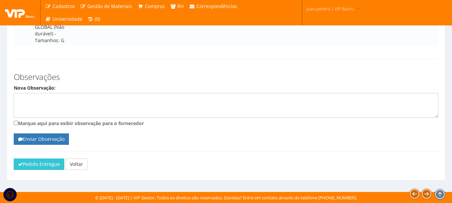
scroll to position [797, 0]
click at [28, 164] on button "Pedido Entregue" at bounding box center [39, 164] width 51 height 11
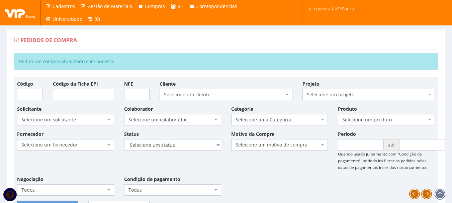
click at [63, 162] on div "Fornecedor Selecione um fornecedor ******** ******** 1000 MARCAS [GEOGRAPHIC_DA…" at bounding box center [226, 166] width 428 height 70
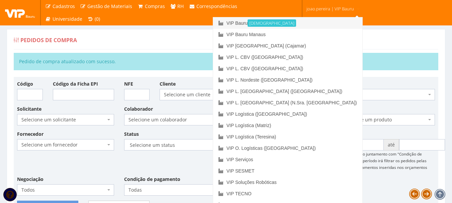
click at [291, 20] on link "VIP Bauru Ativa" at bounding box center [287, 22] width 149 height 11
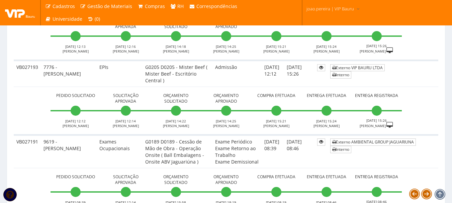
scroll to position [301, 0]
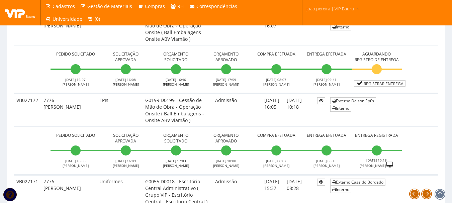
scroll to position [837, 0]
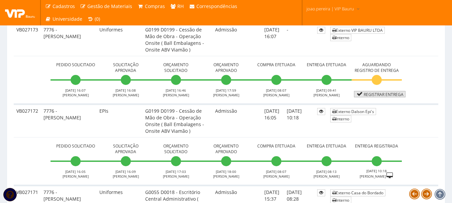
click at [388, 94] on link "Registrar Entrega" at bounding box center [380, 94] width 52 height 6
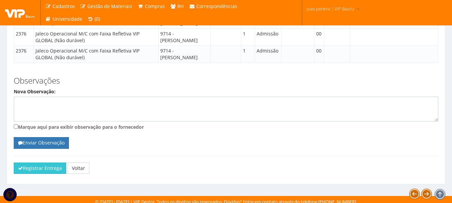
scroll to position [566, 0]
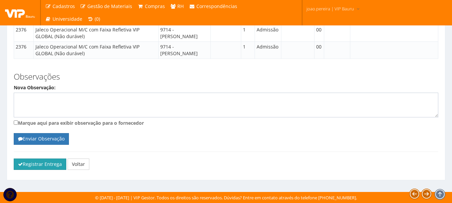
click at [37, 167] on button "Registrar Entrega" at bounding box center [40, 164] width 53 height 11
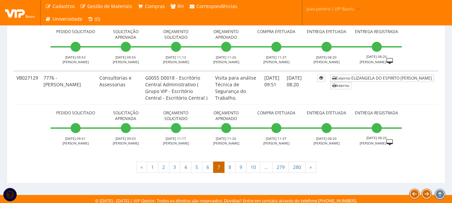
scroll to position [2498, 0]
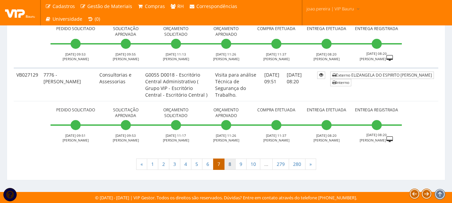
click at [231, 166] on link "8" at bounding box center [229, 164] width 11 height 11
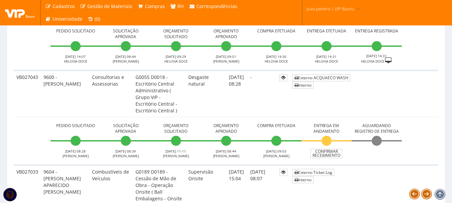
scroll to position [1540, 0]
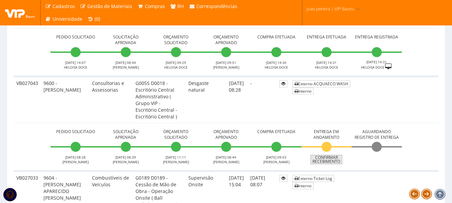
click at [330, 158] on link "Confirmar Recebimento" at bounding box center [327, 159] width 32 height 9
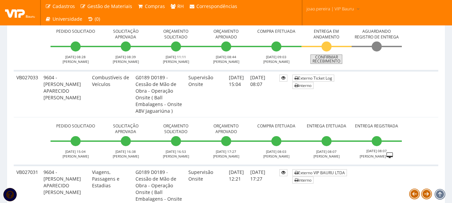
scroll to position [1649, 0]
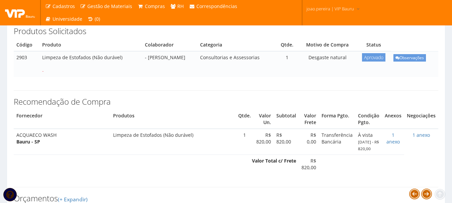
scroll to position [100, 0]
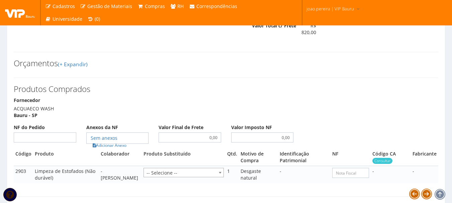
scroll to position [268, 0]
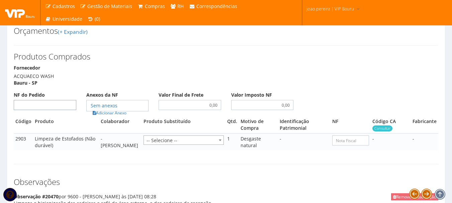
click at [59, 110] on input "NF do Pedido" at bounding box center [45, 105] width 63 height 10
type input "00"
click at [122, 117] on link "Adicionar Anexo" at bounding box center [110, 113] width 38 height 7
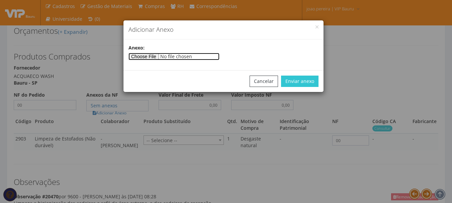
click at [148, 53] on input"] "file" at bounding box center [174, 56] width 91 height 7
type input"] "C:\fakepath\PEDIDOS SEM NOTA FISCAL.docx"
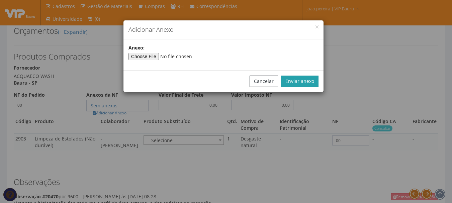
click at [307, 83] on button "Enviar anexo" at bounding box center [300, 81] width 38 height 11
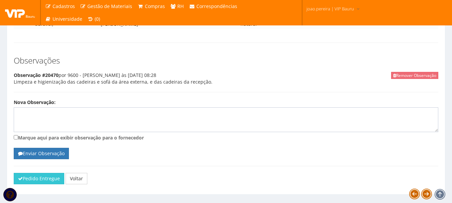
scroll to position [411, 0]
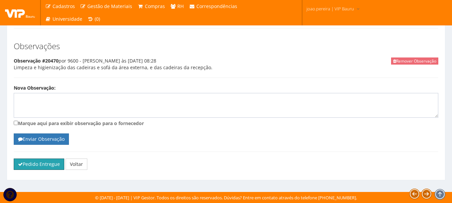
drag, startPoint x: 54, startPoint y: 164, endPoint x: 253, endPoint y: 26, distance: 242.6
click at [53, 164] on button "Pedido Entregue" at bounding box center [39, 164] width 51 height 11
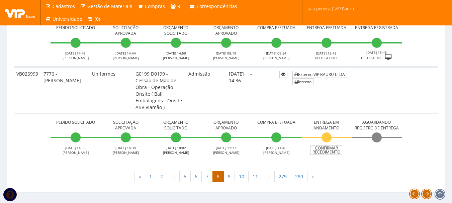
scroll to position [2859, 0]
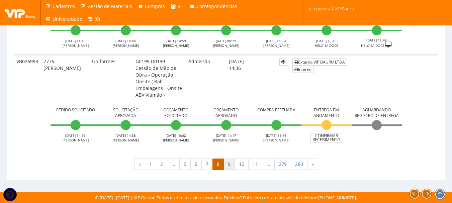
click at [230, 168] on link "9" at bounding box center [229, 164] width 11 height 11
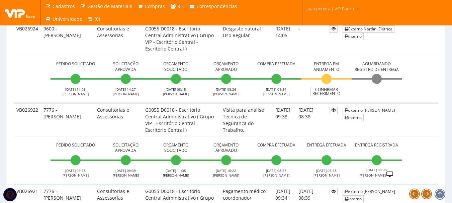
scroll to position [1062, 0]
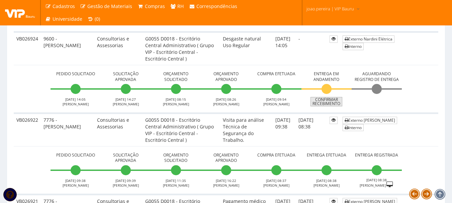
click at [327, 106] on link "Confirmar Recebimento" at bounding box center [327, 101] width 32 height 9
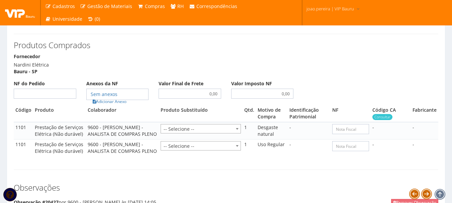
scroll to position [335, 0]
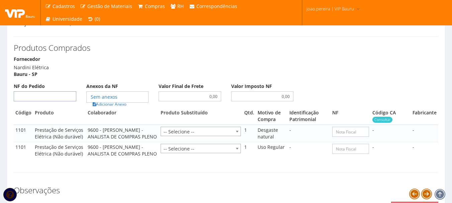
click at [48, 100] on input "NF do Pedido" at bounding box center [45, 96] width 63 height 10
type input "00"
click at [110, 108] on link "Adicionar Anexo" at bounding box center [110, 104] width 38 height 7
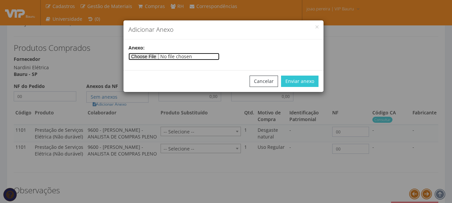
click at [161, 57] on input"] "file" at bounding box center [174, 56] width 91 height 7
type input"] "C:\fakepath\PEDIDOS SEM NOTA FISCAL.docx"
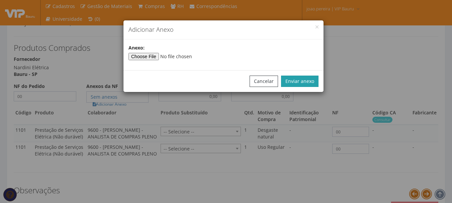
click at [304, 84] on button "Enviar anexo" at bounding box center [300, 81] width 38 height 11
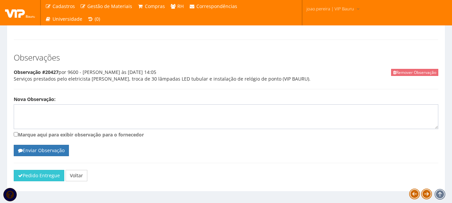
scroll to position [499, 0]
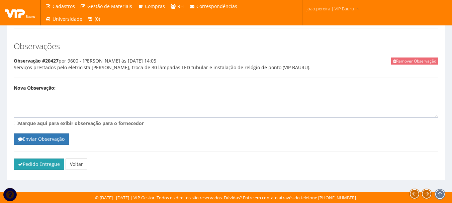
click at [38, 167] on button "Pedido Entregue" at bounding box center [39, 164] width 51 height 11
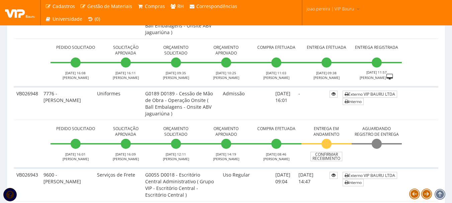
scroll to position [703, 0]
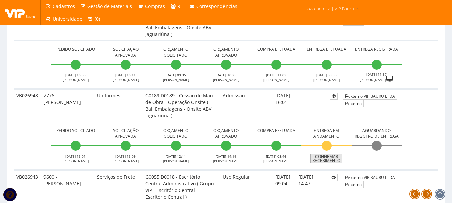
click at [335, 163] on link "Confirmar Recebimento" at bounding box center [327, 158] width 32 height 9
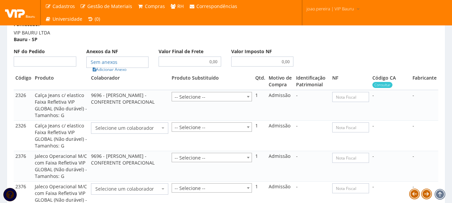
scroll to position [435, 0]
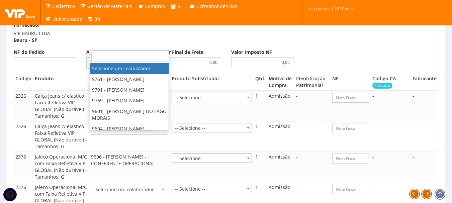
click at [123, 132] on span "Selecione um colaborador" at bounding box center [127, 129] width 65 height 7
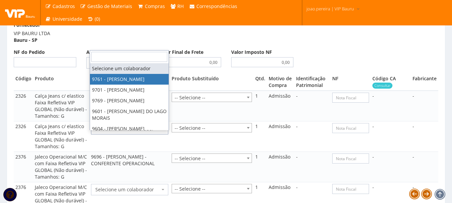
select select "4048"
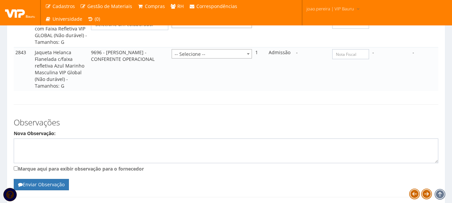
scroll to position [636, 0]
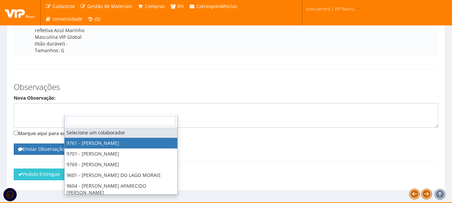
select select "4048"
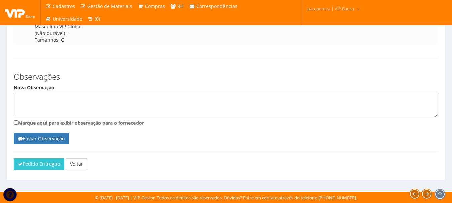
scroll to position [854, 0]
click at [33, 165] on button "Pedido Entregue" at bounding box center [39, 163] width 51 height 11
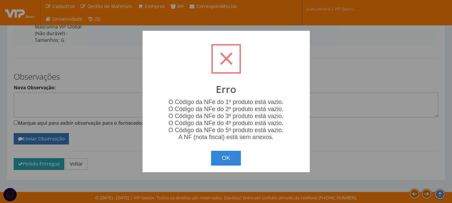
scroll to position [847, 0]
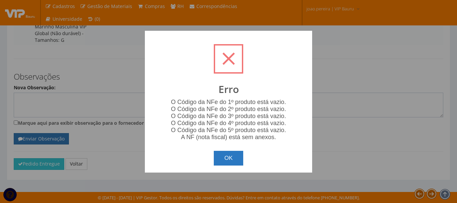
click at [235, 154] on button "OK" at bounding box center [229, 158] width 30 height 15
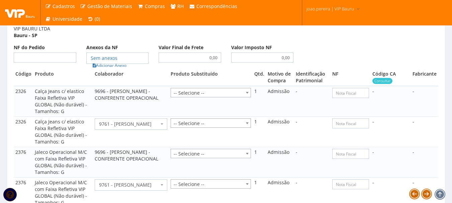
scroll to position [345, 0]
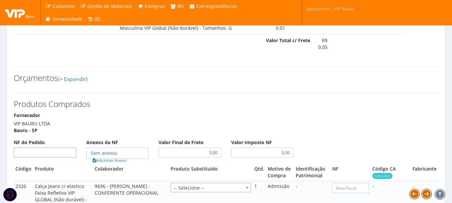
click at [45, 156] on input "NF do Pedido" at bounding box center [45, 153] width 63 height 10
type input "00"
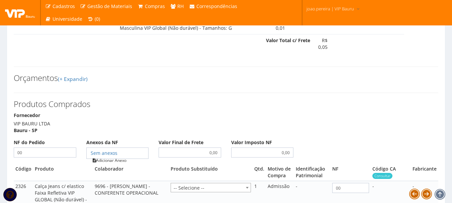
type input "00"
click at [126, 164] on link "Adicionar Anexo" at bounding box center [110, 160] width 38 height 7
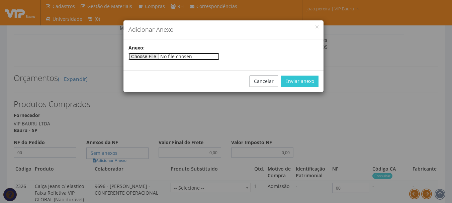
click at [153, 58] on input"] "file" at bounding box center [174, 56] width 91 height 7
type input"] "C:\fakepath\PEDIDOS SEM NOTA FISCAL ESTOQUE.docx"
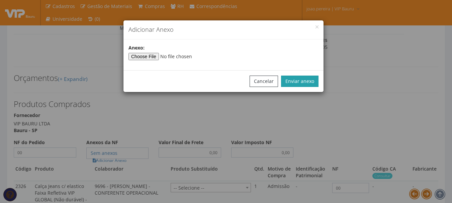
click at [310, 77] on button "Enviar anexo" at bounding box center [300, 81] width 38 height 11
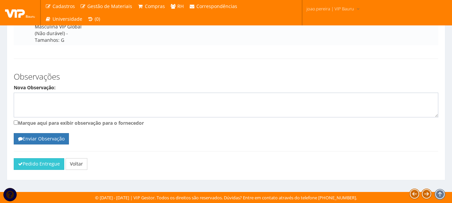
scroll to position [847, 0]
click at [38, 170] on button "Pedido Entregue" at bounding box center [39, 163] width 51 height 11
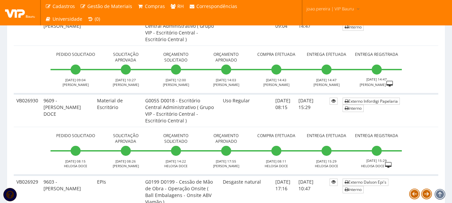
scroll to position [804, 0]
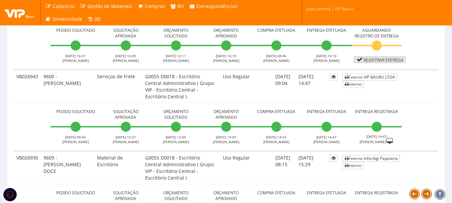
click at [382, 63] on link "Registrar Entrega" at bounding box center [380, 60] width 52 height 6
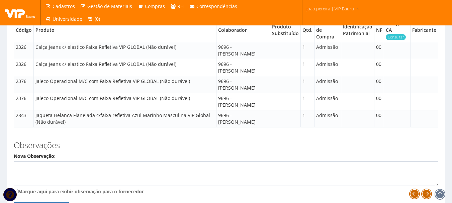
scroll to position [566, 0]
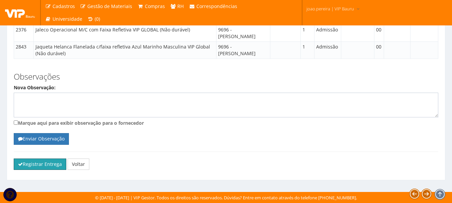
click at [47, 168] on button "Registrar Entrega" at bounding box center [40, 164] width 53 height 11
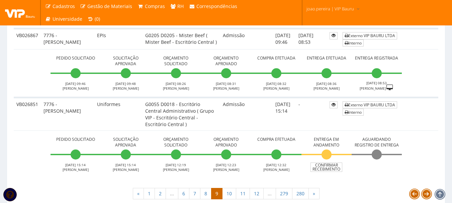
scroll to position [2526, 0]
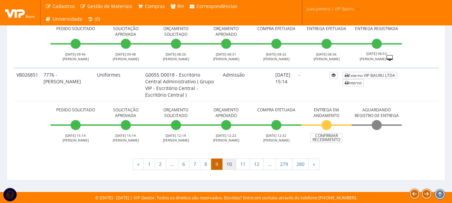
click at [229, 166] on link "10" at bounding box center [229, 164] width 14 height 11
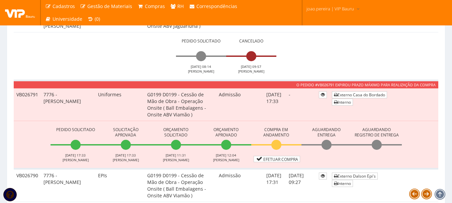
scroll to position [1406, 0]
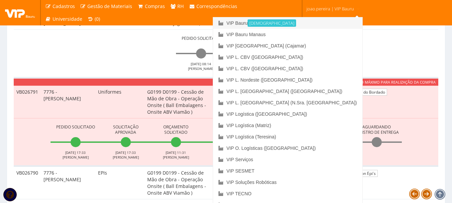
click at [303, 21] on link "VIP Bauru Ativa" at bounding box center [287, 22] width 149 height 11
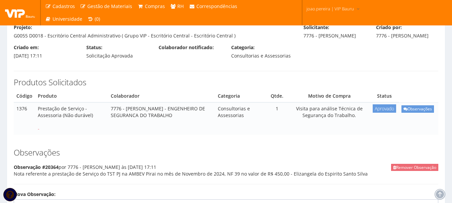
scroll to position [67, 0]
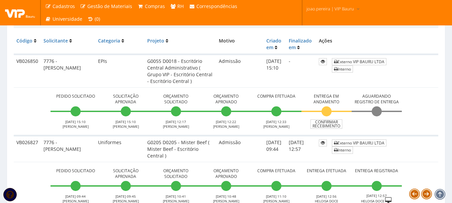
scroll to position [154, 0]
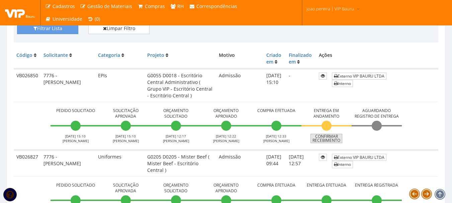
click at [331, 141] on link "Confirmar Recebimento" at bounding box center [327, 138] width 32 height 9
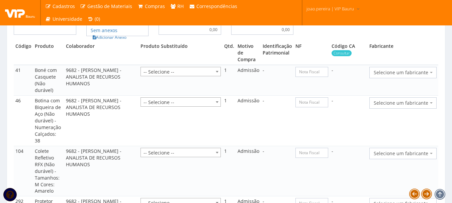
scroll to position [603, 0]
click at [49, 34] on input "NF do Pedido" at bounding box center [45, 29] width 63 height 10
type input "00"
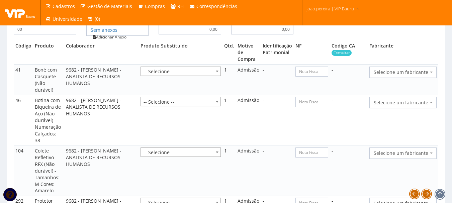
type input "00"
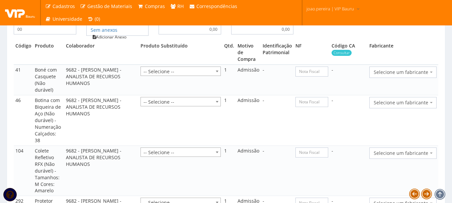
type input "00"
click at [121, 41] on link "Adicionar Anexo" at bounding box center [110, 36] width 38 height 7
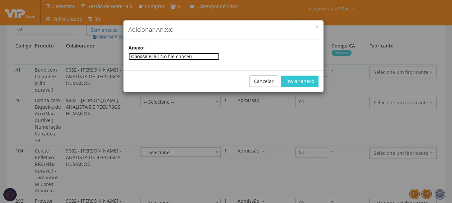
click at [144, 57] on input"] "file" at bounding box center [174, 56] width 91 height 7
type input"] "C:\fakepath\PEDIDOS SEM NOTA FISCAL ESTOQUE.docx"
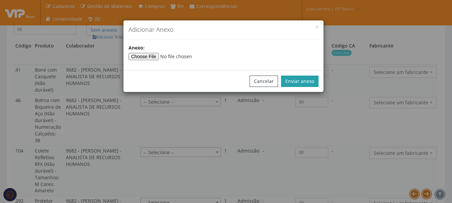
click at [305, 83] on button "Enviar anexo" at bounding box center [300, 81] width 38 height 11
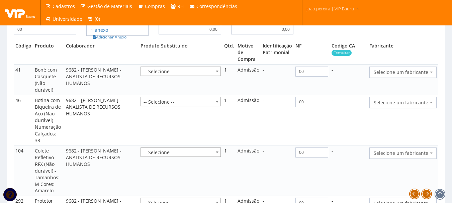
click at [416, 76] on span "Selecione um fabricante" at bounding box center [401, 72] width 55 height 7
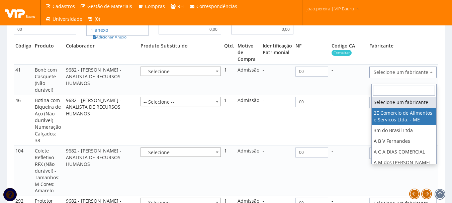
select select "339"
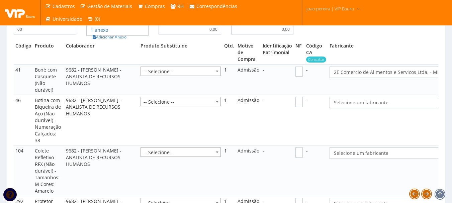
click at [418, 106] on span "Selecione um fabricante" at bounding box center [387, 102] width 106 height 7
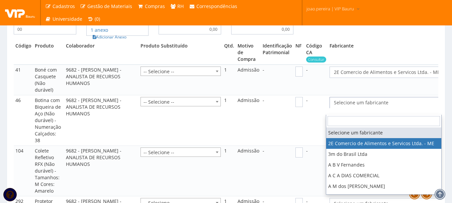
select select "339"
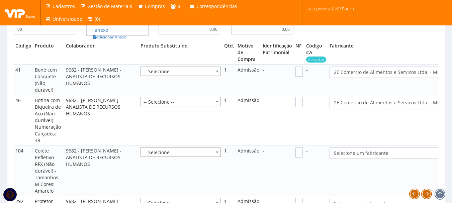
click at [384, 157] on span "Selecione um fabricante" at bounding box center [387, 153] width 106 height 7
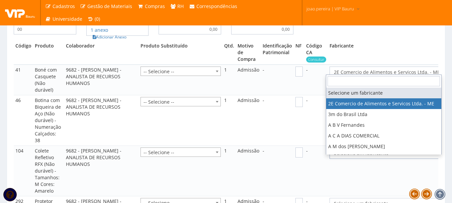
select select "339"
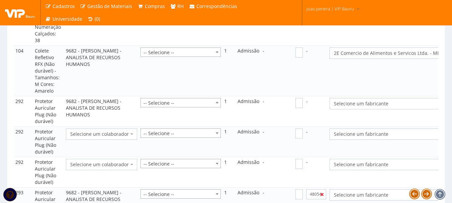
scroll to position [703, 0]
click at [369, 107] on span "Selecione um fabricante" at bounding box center [387, 103] width 106 height 7
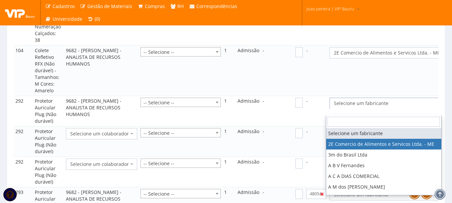
select select "339"
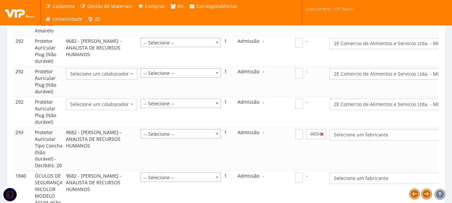
scroll to position [804, 0]
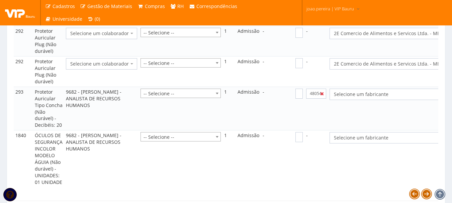
click at [365, 98] on span "Selecione um fabricante" at bounding box center [387, 94] width 106 height 7
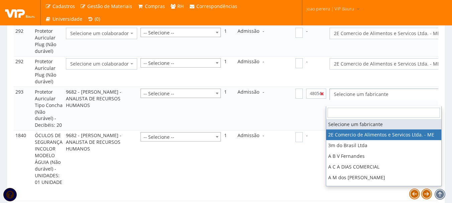
select select "339"
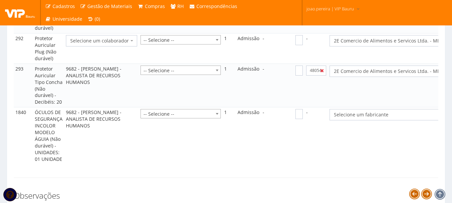
scroll to position [871, 0]
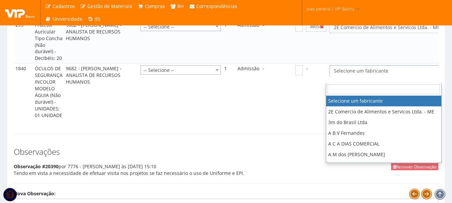
click at [361, 74] on span "Selecione um fabricante" at bounding box center [387, 71] width 106 height 7
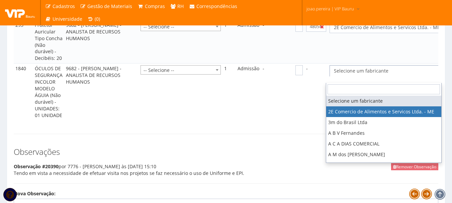
select select "339"
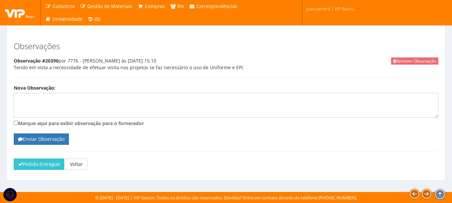
scroll to position [987, 0]
click at [33, 165] on button "Pedido Entregue" at bounding box center [39, 164] width 51 height 11
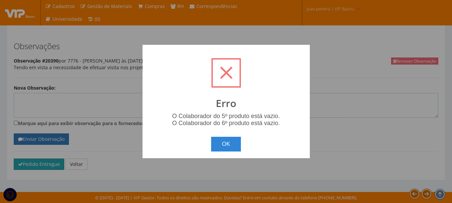
scroll to position [983, 0]
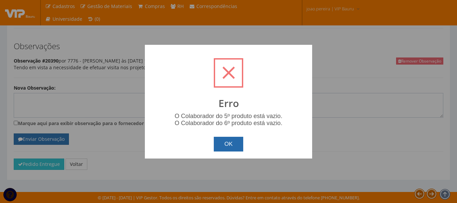
click at [230, 145] on button "OK" at bounding box center [229, 144] width 30 height 15
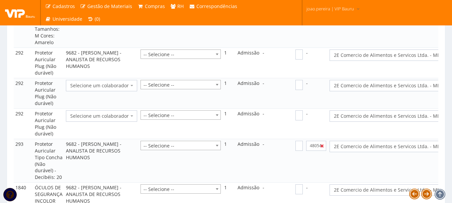
scroll to position [749, 0]
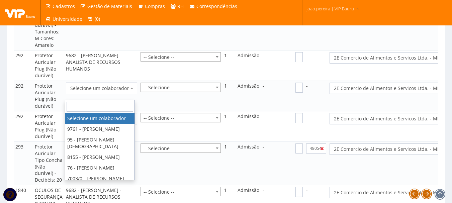
click at [82, 92] on span "Selecione um colaborador" at bounding box center [99, 88] width 59 height 7
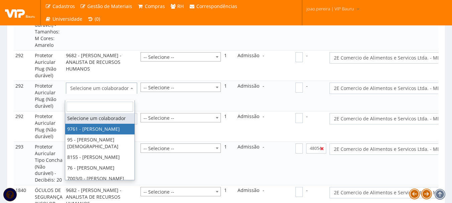
select select "4048"
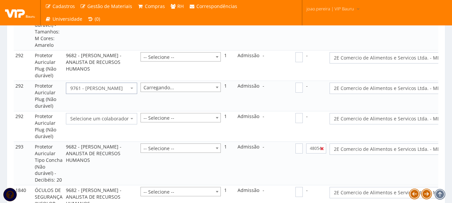
click at [96, 122] on span "Selecione um colaborador" at bounding box center [99, 119] width 59 height 7
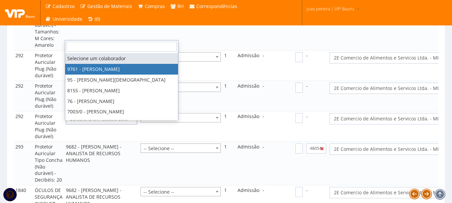
select select "4048"
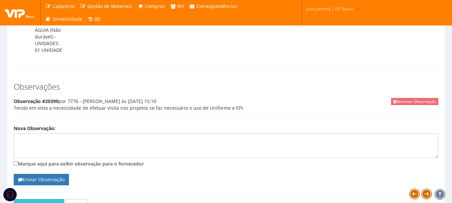
scroll to position [983, 0]
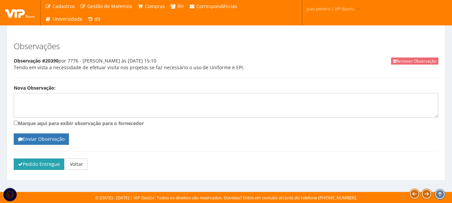
click at [56, 170] on button "Pedido Entregue" at bounding box center [39, 164] width 51 height 11
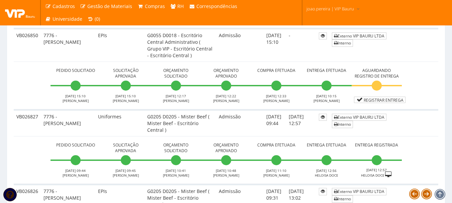
scroll to position [201, 0]
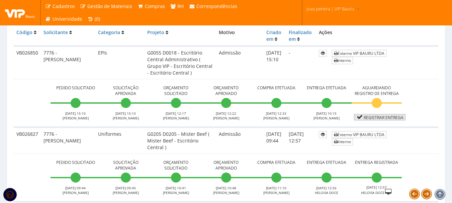
click at [393, 120] on link "Registrar Entrega" at bounding box center [380, 117] width 52 height 6
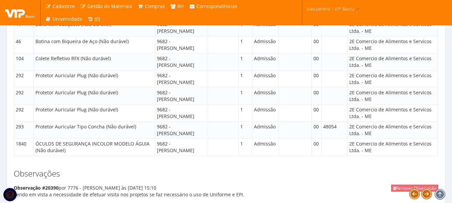
scroll to position [782, 0]
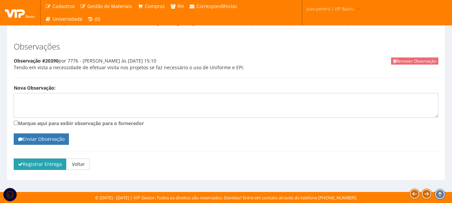
click at [29, 168] on button "Registrar Entrega" at bounding box center [40, 164] width 53 height 11
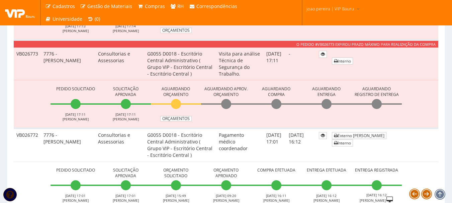
scroll to position [2526, 0]
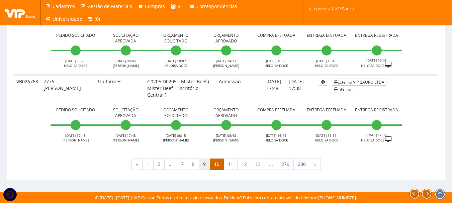
click at [206, 166] on link "9" at bounding box center [204, 164] width 11 height 11
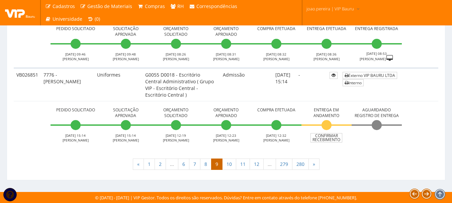
scroll to position [2501, 0]
click at [333, 140] on link "Confirmar Recebimento" at bounding box center [327, 137] width 32 height 9
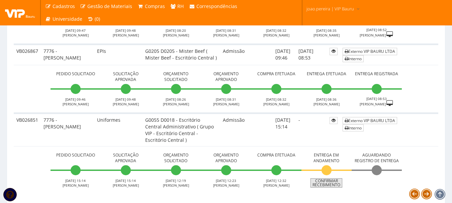
scroll to position [2501, 0]
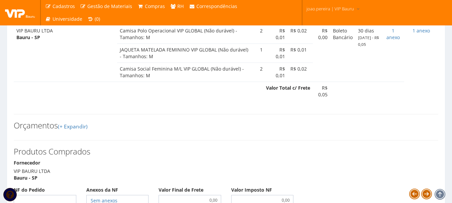
scroll to position [335, 0]
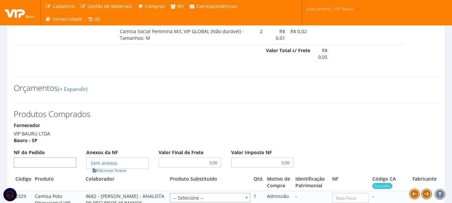
click at [49, 168] on input "NF do Pedido" at bounding box center [45, 163] width 63 height 10
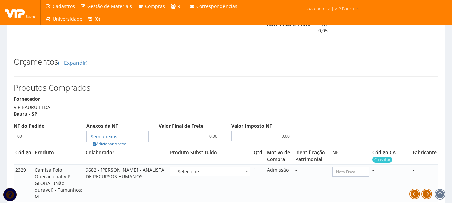
scroll to position [435, 0]
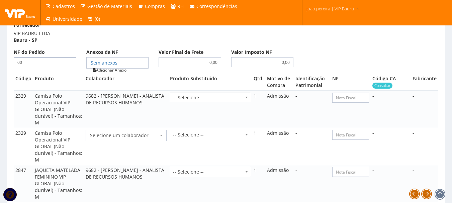
type input "00"
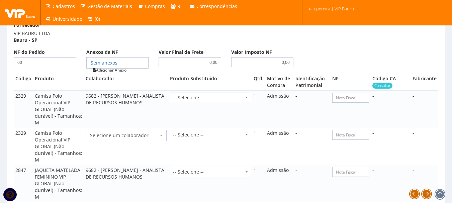
type input "00"
click at [117, 74] on link "Adicionar Anexo" at bounding box center [110, 70] width 38 height 7
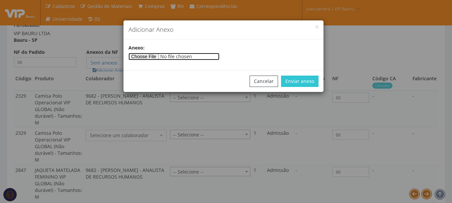
click at [157, 57] on input"] "file" at bounding box center [174, 56] width 91 height 7
type input"] "C:\fakepath\PEDIDOS SEM NOTA FISCAL ESTOQUE.docx"
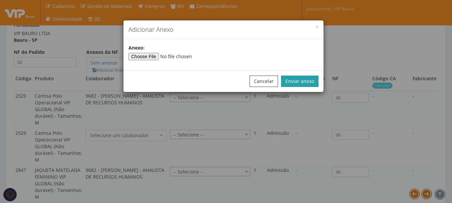
click at [306, 80] on button "Enviar anexo" at bounding box center [300, 81] width 38 height 11
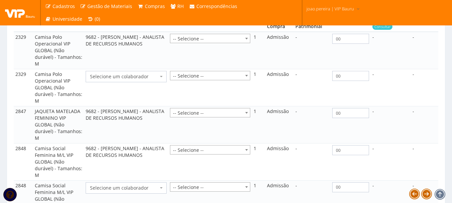
scroll to position [502, 0]
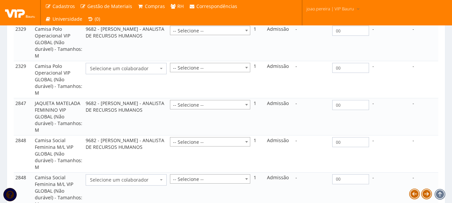
click at [136, 72] on span "Selecione um colaborador" at bounding box center [124, 68] width 68 height 7
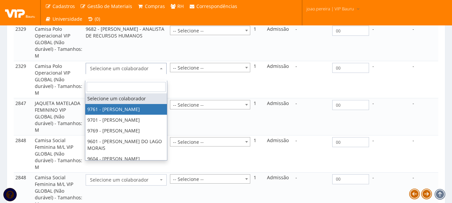
select select "4048"
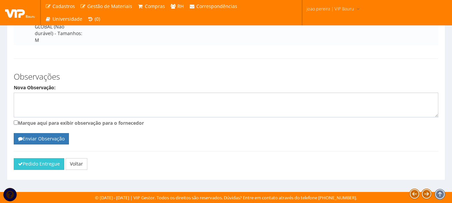
scroll to position [737, 0]
click at [110, 19] on span "Selecione um colaborador" at bounding box center [124, 15] width 68 height 7
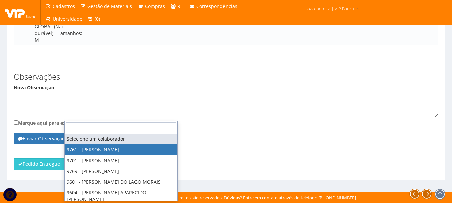
select select "4048"
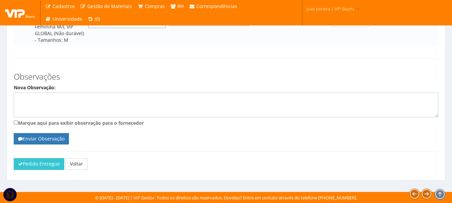
scroll to position [794, 0]
click at [50, 166] on button "Pedido Entregue" at bounding box center [39, 163] width 51 height 11
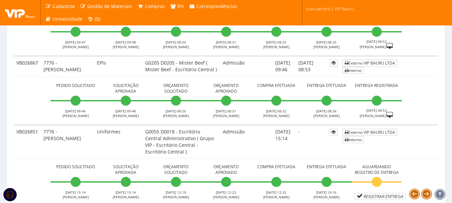
scroll to position [2526, 0]
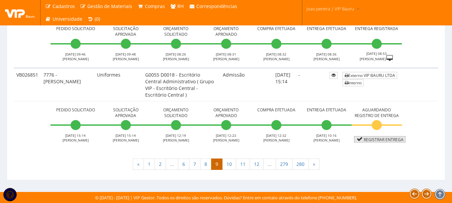
click at [389, 141] on link "Registrar Entrega" at bounding box center [380, 139] width 52 height 6
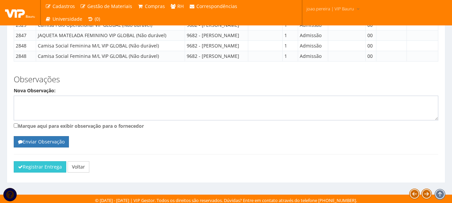
scroll to position [526, 0]
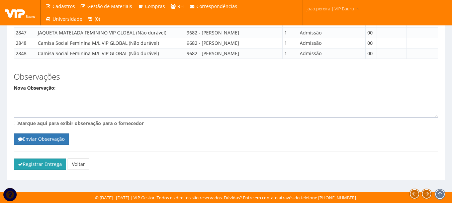
click at [42, 165] on button "Registrar Entrega" at bounding box center [40, 164] width 53 height 11
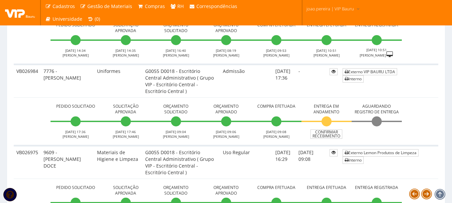
scroll to position [282, 0]
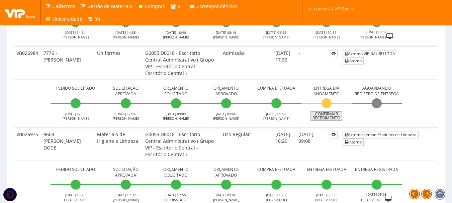
click at [330, 119] on link "Confirmar Recebimento" at bounding box center [327, 116] width 32 height 9
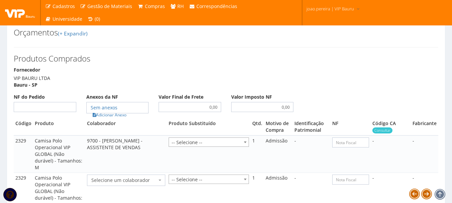
scroll to position [368, 0]
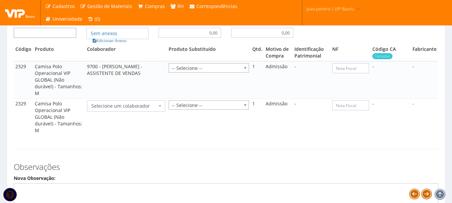
click at [60, 38] on input "NF do Pedido" at bounding box center [45, 33] width 63 height 10
type input "00"
click at [124, 44] on link "Adicionar Anexo" at bounding box center [110, 40] width 38 height 7
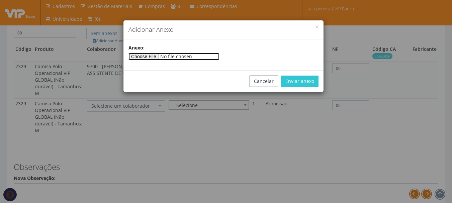
click at [162, 55] on input"] "file" at bounding box center [174, 56] width 91 height 7
type input"] "C:\fakepath\PEDIDOS SEM NOTA FISCAL ESTOQUE.docx"
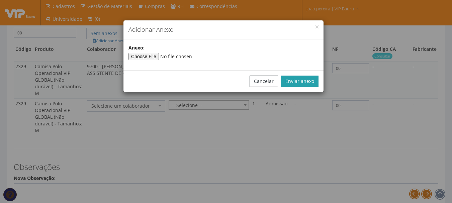
click at [298, 80] on button "Enviar anexo" at bounding box center [300, 81] width 38 height 11
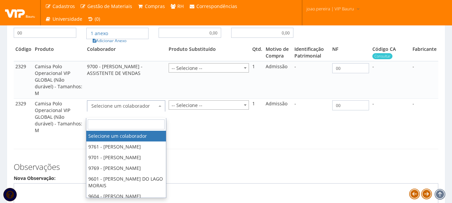
click at [126, 110] on span "Selecione um colaborador" at bounding box center [124, 106] width 66 height 7
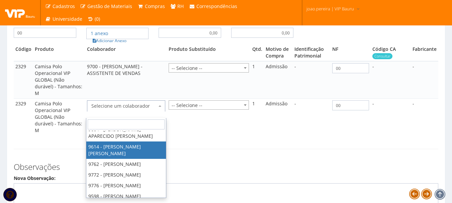
scroll to position [100, 0]
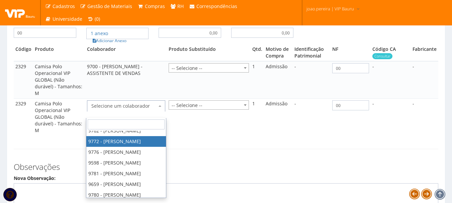
click at [205, 156] on div "Produtos Comprados Fornecedor VIP BAURU LTDA Bauru - [GEOGRAPHIC_DATA] NF do Pe…" at bounding box center [226, 61] width 435 height 190
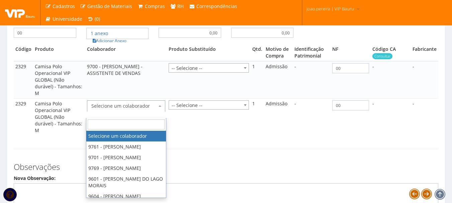
click at [143, 110] on span "Selecione um colaborador" at bounding box center [124, 106] width 66 height 7
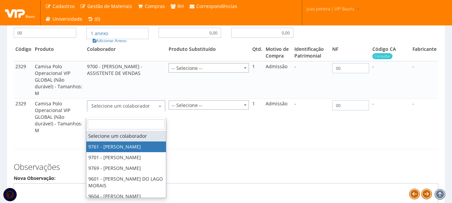
select select "4048"
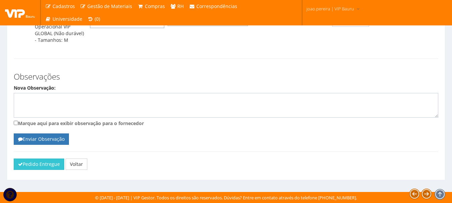
scroll to position [512, 0]
click at [45, 161] on button "Pedido Entregue" at bounding box center [39, 164] width 51 height 11
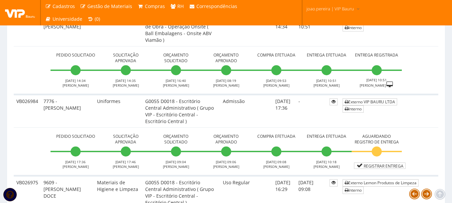
scroll to position [234, 0]
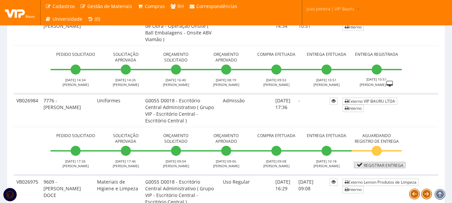
click at [389, 165] on link "Registrar Entrega" at bounding box center [380, 165] width 52 height 6
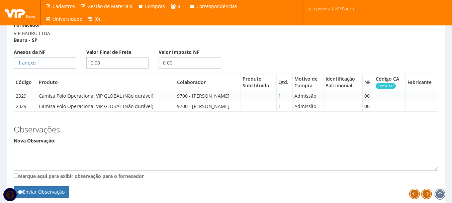
scroll to position [398, 0]
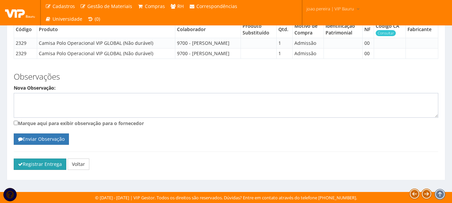
click at [40, 163] on button "Registrar Entrega" at bounding box center [40, 164] width 53 height 11
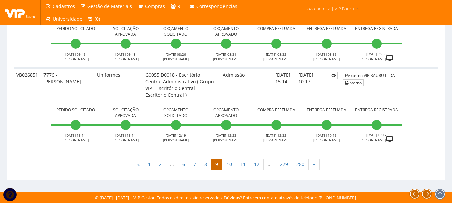
scroll to position [2526, 0]
click at [207, 165] on link "8" at bounding box center [205, 164] width 11 height 11
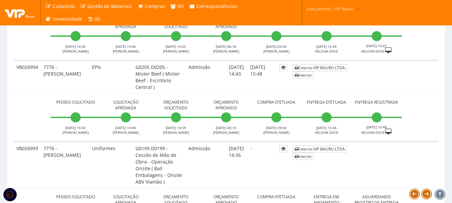
scroll to position [2835, 0]
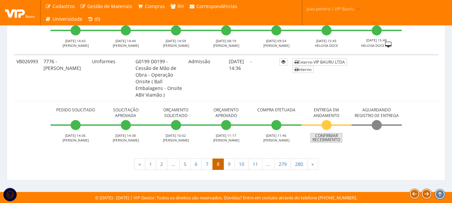
click at [330, 139] on link "Confirmar Recebimento" at bounding box center [327, 137] width 32 height 9
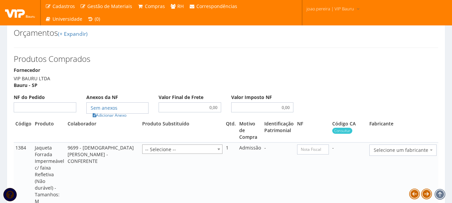
scroll to position [402, 0]
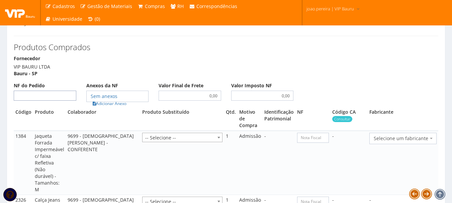
click at [61, 101] on input "NF do Pedido" at bounding box center [45, 96] width 63 height 10
type input "00"
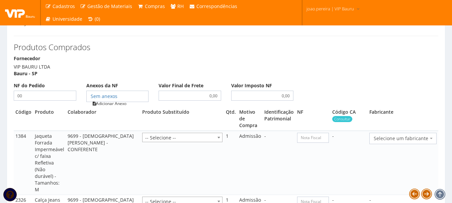
type input "00"
click at [115, 107] on link "Adicionar Anexo" at bounding box center [110, 103] width 38 height 7
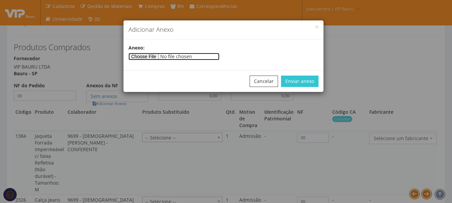
click at [138, 59] on input"] "file" at bounding box center [174, 56] width 91 height 7
type input"] "C:\fakepath\PEDIDOS SEM NOTA FISCAL ESTOQUE.docx"
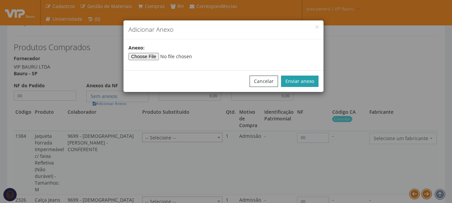
click at [308, 81] on button "Enviar anexo" at bounding box center [300, 81] width 38 height 11
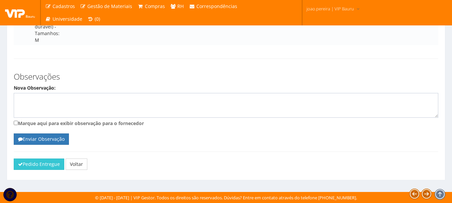
scroll to position [827, 0]
click at [36, 165] on button "Pedido Entregue" at bounding box center [39, 164] width 51 height 11
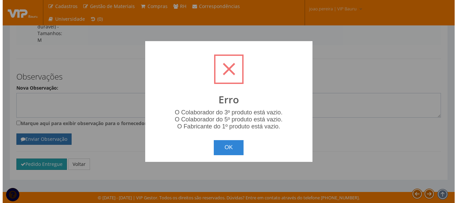
scroll to position [747, 0]
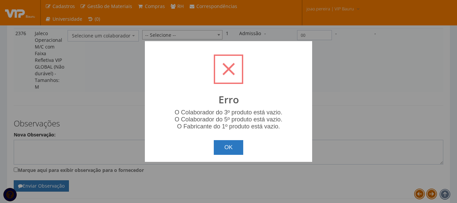
click at [230, 147] on button "OK" at bounding box center [229, 147] width 30 height 15
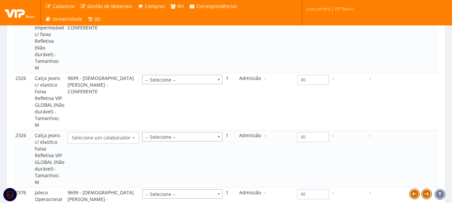
scroll to position [526, 0]
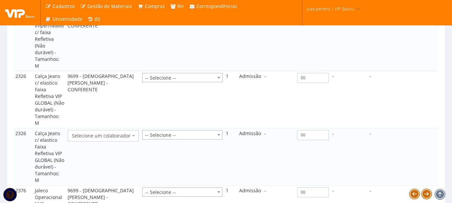
click at [115, 139] on span "Selecione um colaborador" at bounding box center [101, 136] width 59 height 7
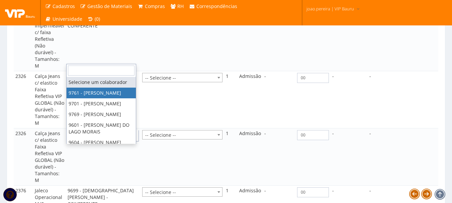
select select "4048"
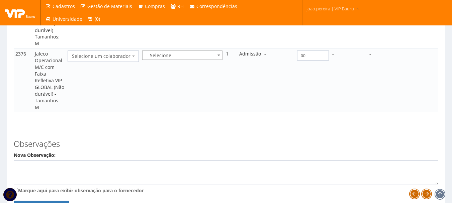
scroll to position [727, 0]
click at [95, 62] on span "Selecione um colaborador" at bounding box center [103, 55] width 71 height 11
click at [110, 59] on span "9701 - [PERSON_NAME]" at bounding box center [98, 56] width 53 height 7
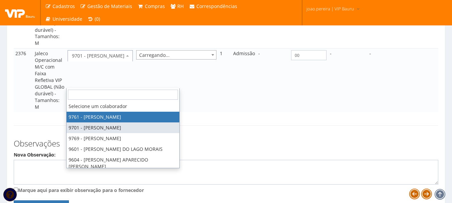
select select "4048"
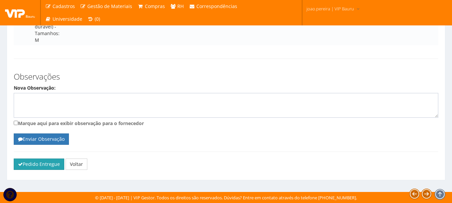
scroll to position [827, 0]
click at [48, 162] on button "Pedido Entregue" at bounding box center [39, 164] width 51 height 11
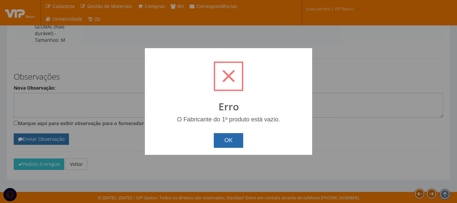
click at [226, 138] on button "OK" at bounding box center [229, 140] width 30 height 15
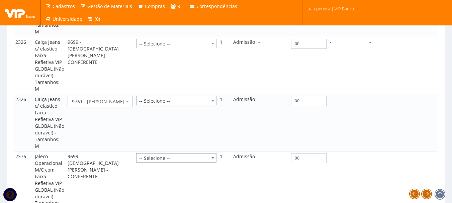
scroll to position [459, 0]
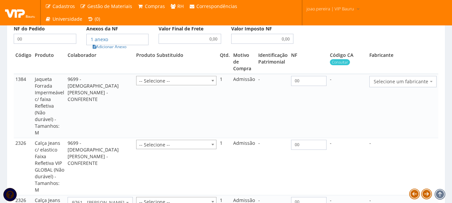
click at [401, 85] on span "Selecione um fabricante" at bounding box center [401, 81] width 55 height 7
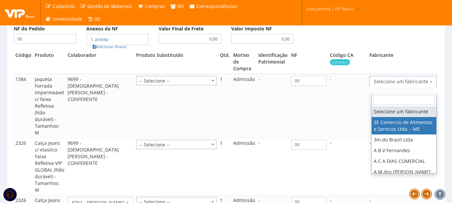
select select "339"
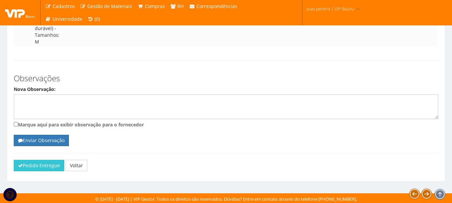
scroll to position [831, 0]
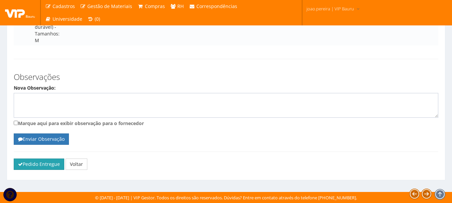
click at [28, 165] on button "Pedido Entregue" at bounding box center [39, 164] width 51 height 11
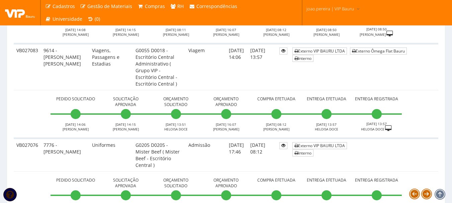
scroll to position [1005, 0]
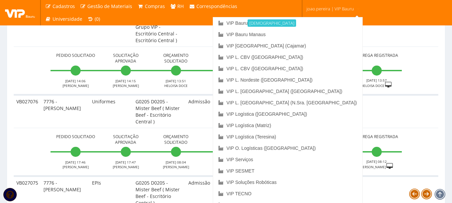
click at [335, 9] on span "joao.pereira | VIP Bauru" at bounding box center [331, 8] width 48 height 7
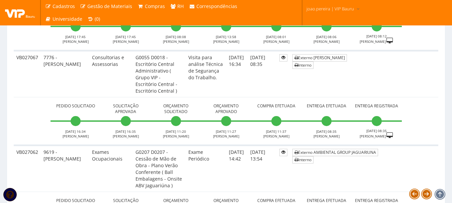
scroll to position [1306, 0]
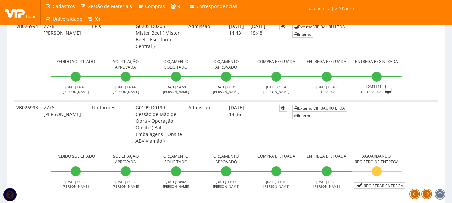
scroll to position [2835, 0]
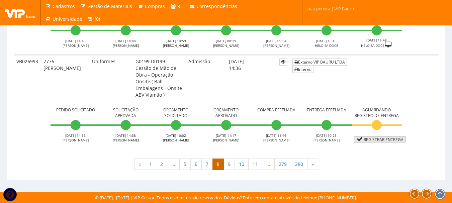
click at [385, 141] on link "Registrar Entrega" at bounding box center [380, 139] width 52 height 6
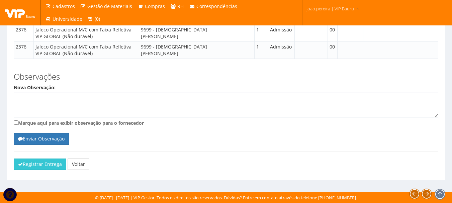
scroll to position [566, 0]
click at [41, 165] on button "Registrar Entrega" at bounding box center [40, 164] width 53 height 11
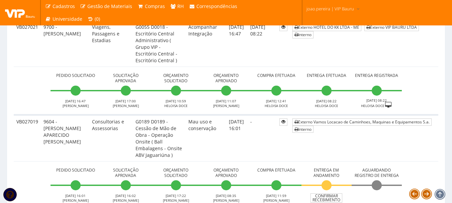
scroll to position [2223, 0]
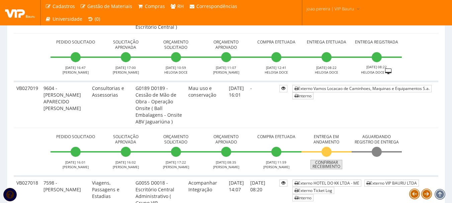
click at [327, 165] on link "Confirmar Recebimento" at bounding box center [327, 164] width 32 height 9
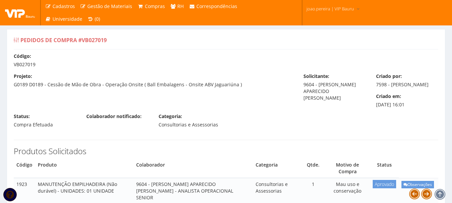
scroll to position [33, 0]
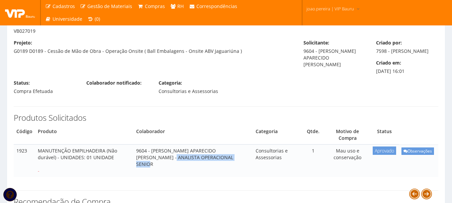
drag, startPoint x: 141, startPoint y: 166, endPoint x: 222, endPoint y: 165, distance: 81.0
click at [222, 165] on td "9604 - [PERSON_NAME] APARECIDO [PERSON_NAME] - ANALISTA OPERACIONAL SENIOR" at bounding box center [194, 161] width 120 height 32
copy td "ANALISTA OPERACIONAL SENIOR"
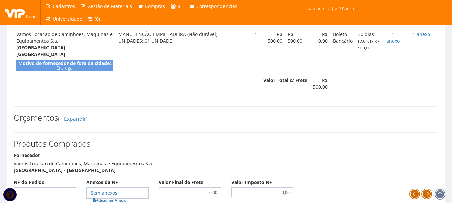
scroll to position [335, 0]
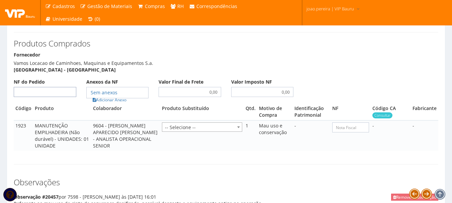
click at [69, 95] on input "NF do Pedido" at bounding box center [45, 92] width 63 height 10
type input "00"
click at [120, 103] on link "Adicionar Anexo" at bounding box center [110, 99] width 38 height 7
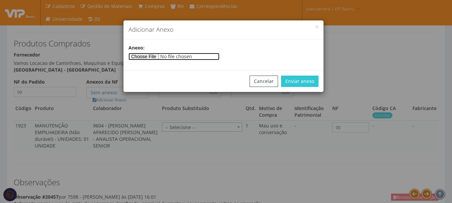
click at [144, 58] on input"] "file" at bounding box center [174, 56] width 91 height 7
type input"] "C:\fakepath\PEDIDOS SEM NOTA FISCAL.docx"
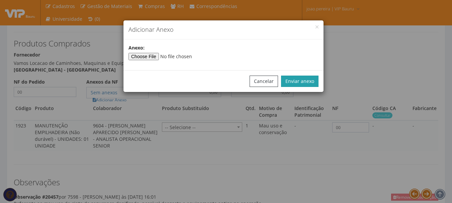
click at [298, 79] on button "Enviar anexo" at bounding box center [300, 81] width 38 height 11
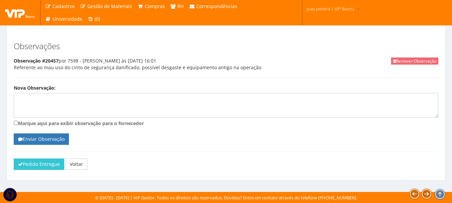
scroll to position [476, 0]
drag, startPoint x: 48, startPoint y: 168, endPoint x: 260, endPoint y: 27, distance: 255.0
click at [48, 168] on button "Pedido Entregue" at bounding box center [39, 164] width 51 height 11
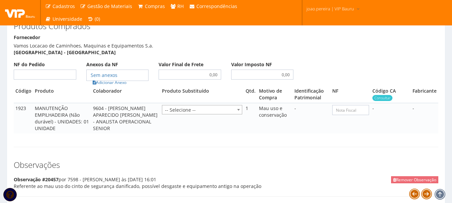
scroll to position [368, 0]
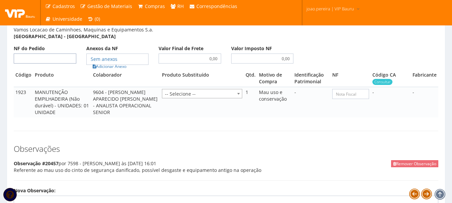
click at [56, 64] on input "NF do Pedido" at bounding box center [45, 59] width 63 height 10
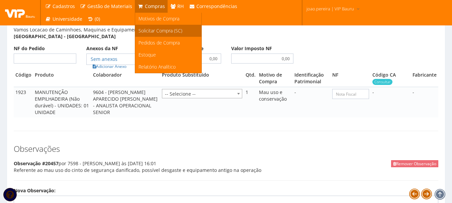
click at [159, 30] on span "Solicitar Compra (SC)" at bounding box center [161, 30] width 44 height 6
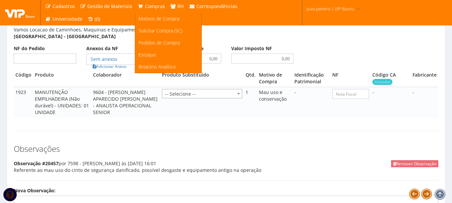
click at [149, 7] on span "Compras" at bounding box center [155, 6] width 20 height 6
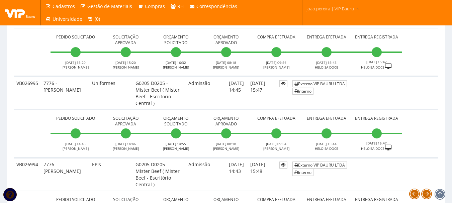
scroll to position [2859, 0]
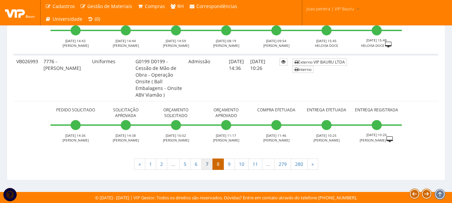
click at [207, 166] on link "7" at bounding box center [207, 164] width 11 height 11
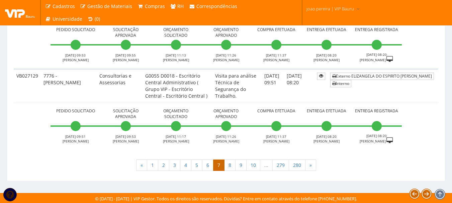
scroll to position [2474, 0]
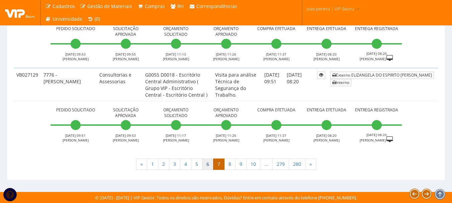
click at [207, 166] on link "6" at bounding box center [207, 164] width 11 height 11
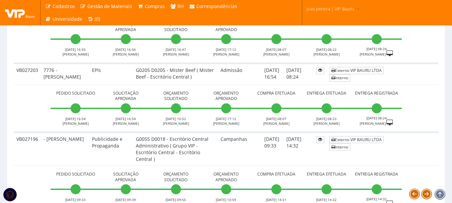
scroll to position [2440, 0]
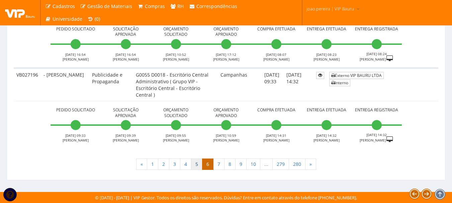
click at [195, 164] on link "5" at bounding box center [196, 164] width 11 height 11
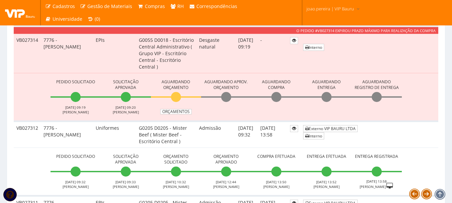
scroll to position [1610, 0]
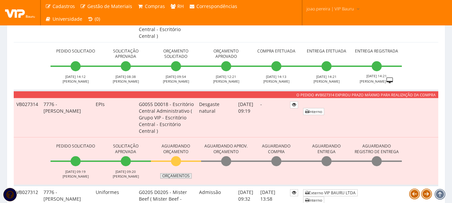
click at [179, 174] on link "Orçamentos" at bounding box center [175, 175] width 31 height 5
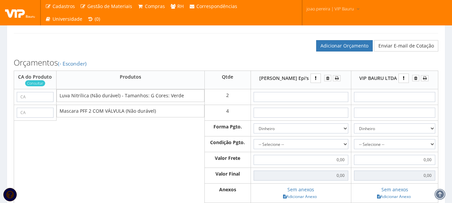
scroll to position [187, 0]
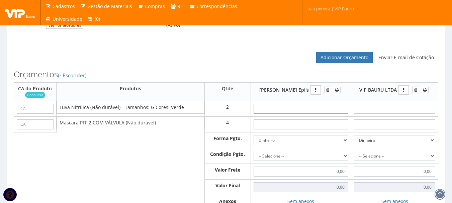
click at [307, 113] on input "text" at bounding box center [301, 109] width 95 height 10
type input "0,01"
type input "0,02"
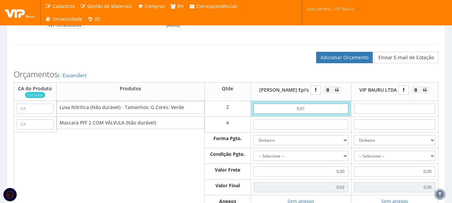
type input "0,01"
type input "0,02"
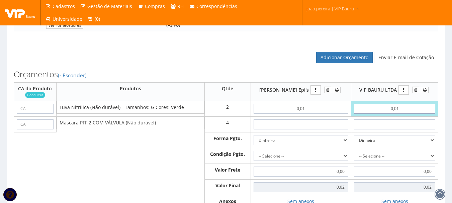
type input "0,01"
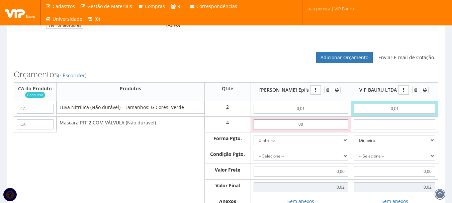
type input "0,01"
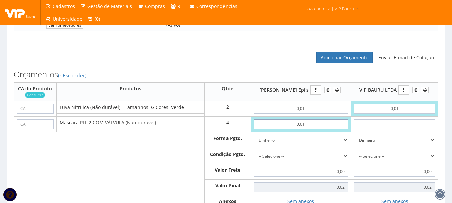
type input "0,06"
type input "0,01"
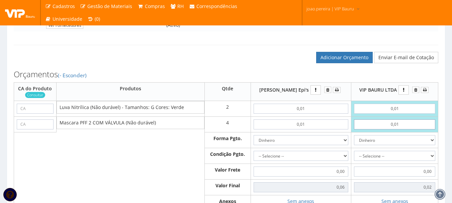
type input "0,06"
type input "0,01"
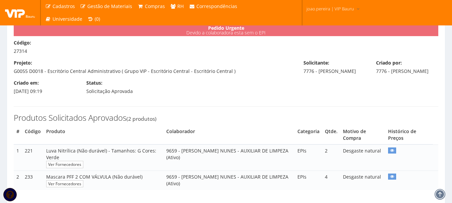
scroll to position [19, 0]
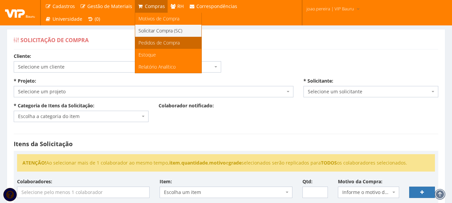
click at [157, 44] on span "Pedidos de Compra" at bounding box center [159, 43] width 41 height 6
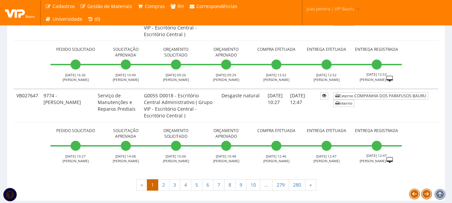
scroll to position [2583, 0]
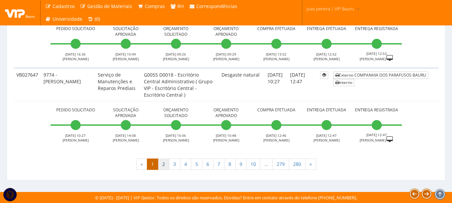
click at [163, 166] on link "2" at bounding box center [163, 164] width 11 height 11
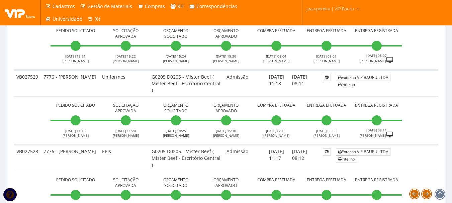
scroll to position [2460, 0]
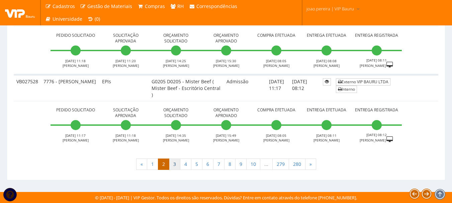
drag, startPoint x: 175, startPoint y: 164, endPoint x: 186, endPoint y: 163, distance: 10.2
click at [176, 164] on link "3" at bounding box center [174, 164] width 11 height 11
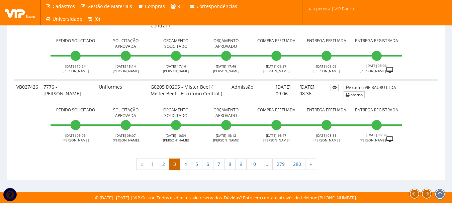
scroll to position [2400, 0]
click at [186, 163] on link "4" at bounding box center [185, 164] width 11 height 11
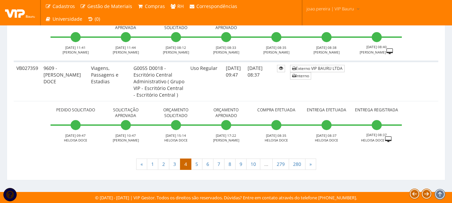
scroll to position [2601, 0]
click at [198, 168] on link "5" at bounding box center [196, 164] width 11 height 11
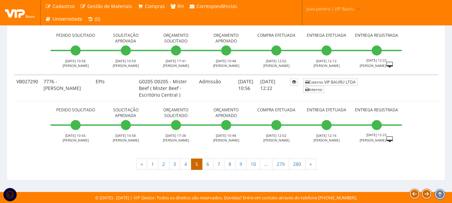
scroll to position [2514, 0]
click at [153, 168] on link "1" at bounding box center [152, 164] width 11 height 11
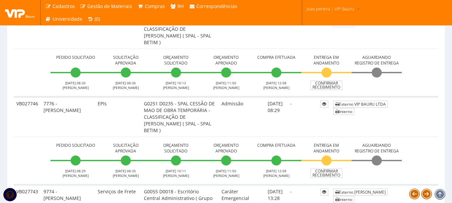
scroll to position [502, 0]
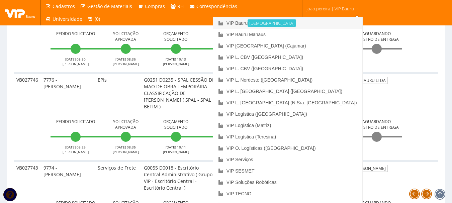
click at [305, 21] on link "VIP Bauru Ativa" at bounding box center [287, 22] width 149 height 11
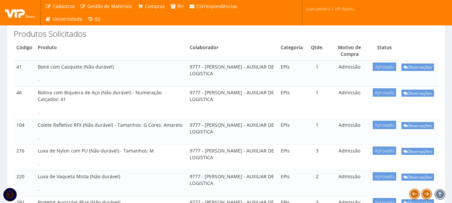
scroll to position [134, 0]
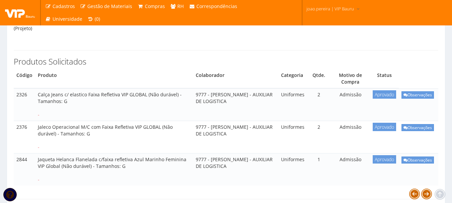
scroll to position [134, 0]
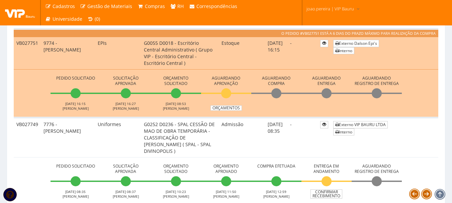
scroll to position [201, 0]
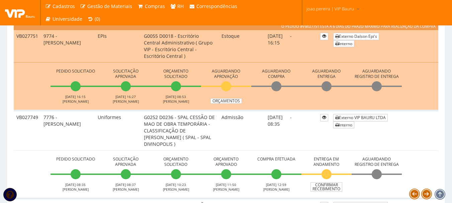
click at [288, 139] on td "-" at bounding box center [303, 131] width 30 height 40
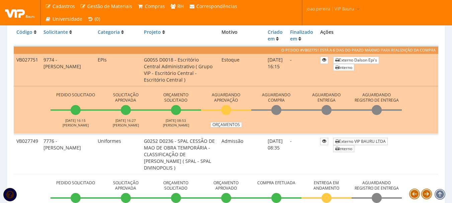
scroll to position [167, 0]
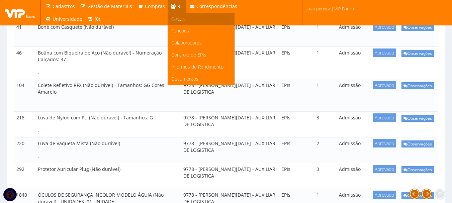
scroll to position [167, 0]
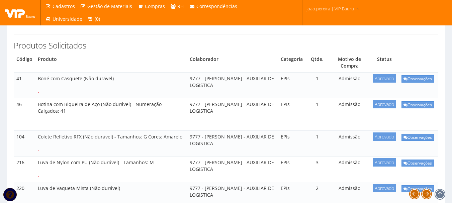
scroll to position [167, 0]
